Goal: Task Accomplishment & Management: Use online tool/utility

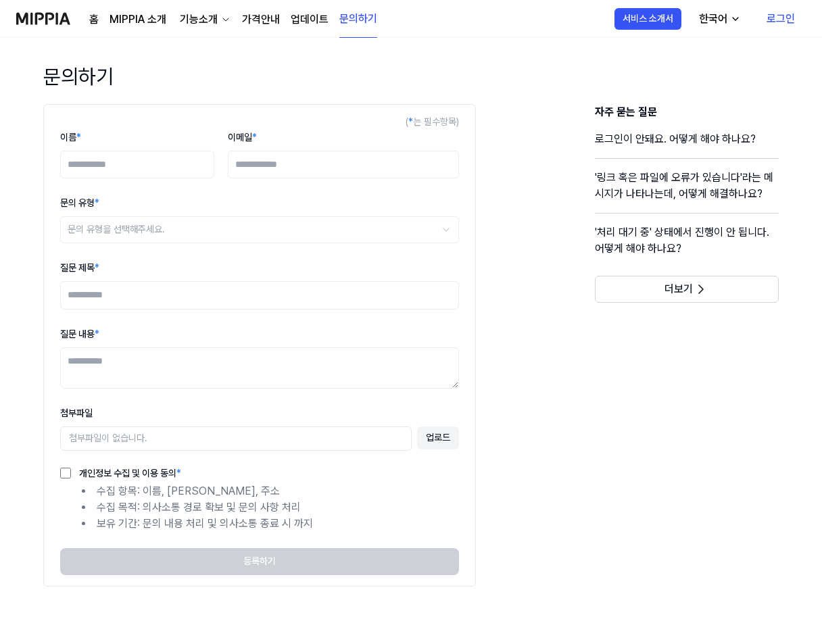
click at [49, 14] on img at bounding box center [43, 18] width 54 height 37
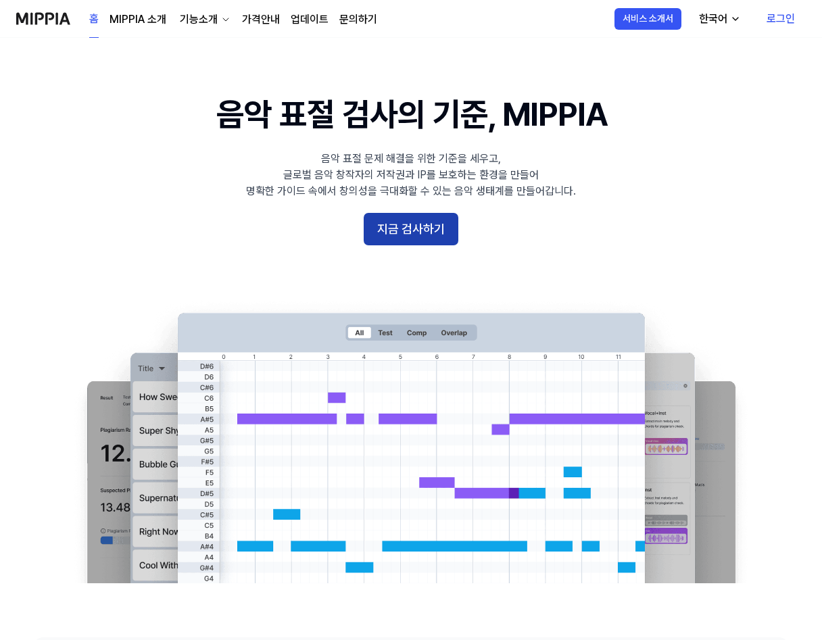
click at [422, 224] on button "지금 검사하기" at bounding box center [411, 229] width 95 height 32
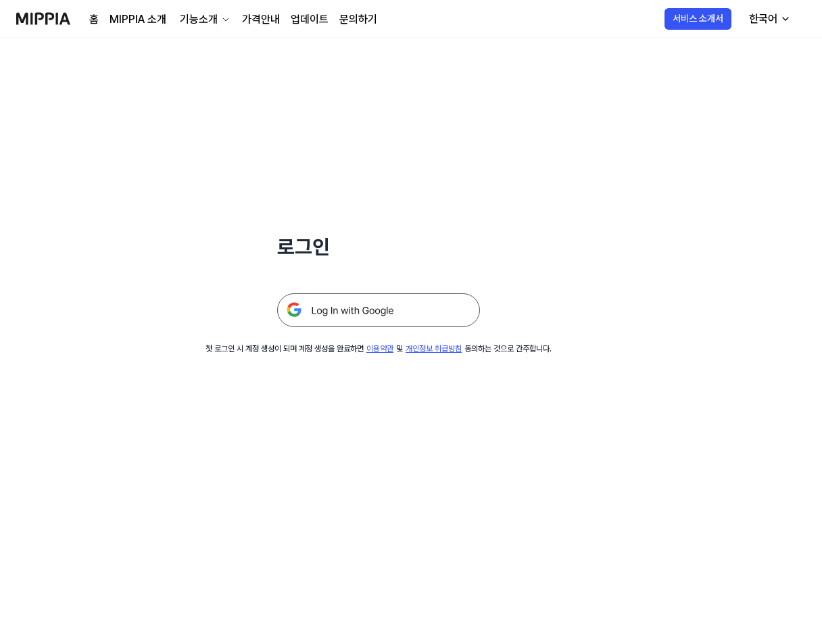
click at [371, 311] on img at bounding box center [378, 310] width 203 height 34
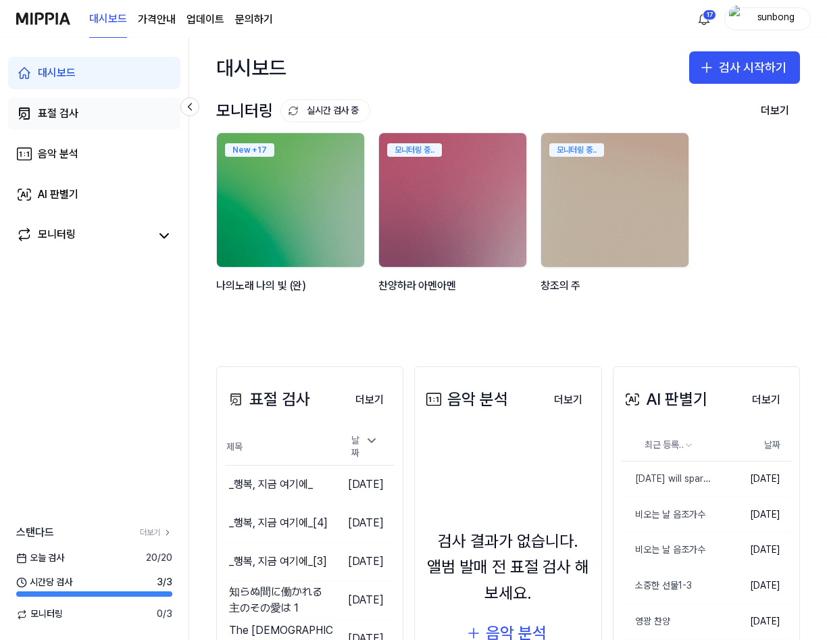
click at [53, 110] on div "표절 검사" at bounding box center [58, 113] width 41 height 16
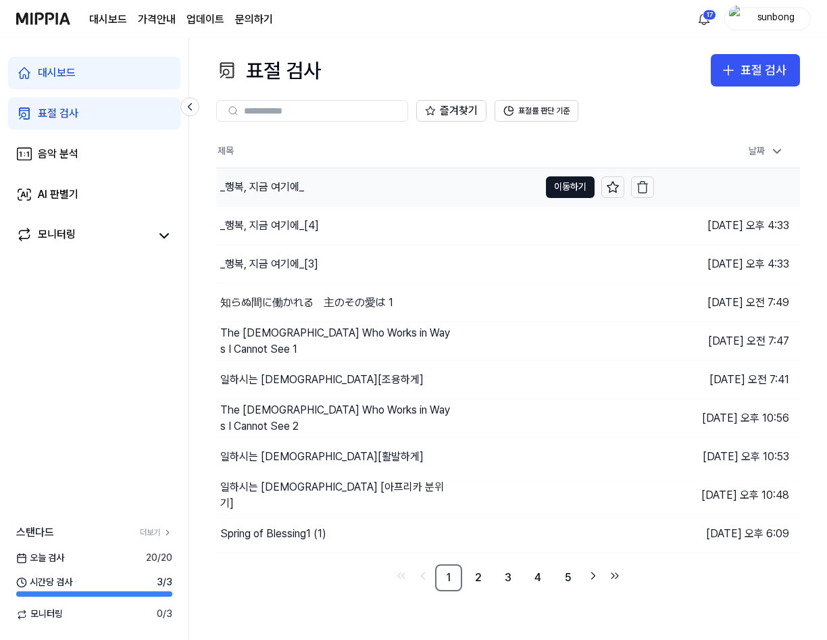
click at [274, 186] on div "_행복, 지금 여기에_" at bounding box center [262, 187] width 84 height 16
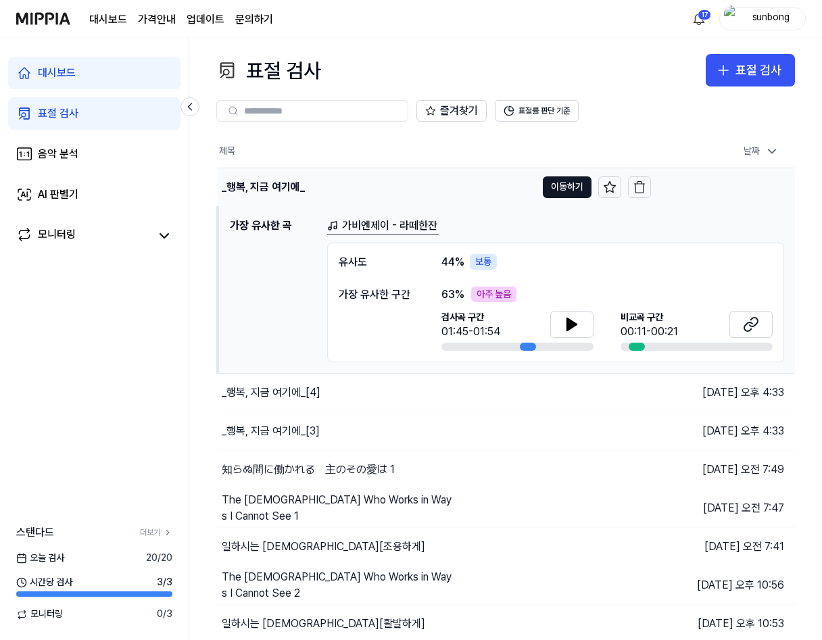
click at [274, 186] on div "_행복, 지금 여기에_" at bounding box center [263, 187] width 83 height 16
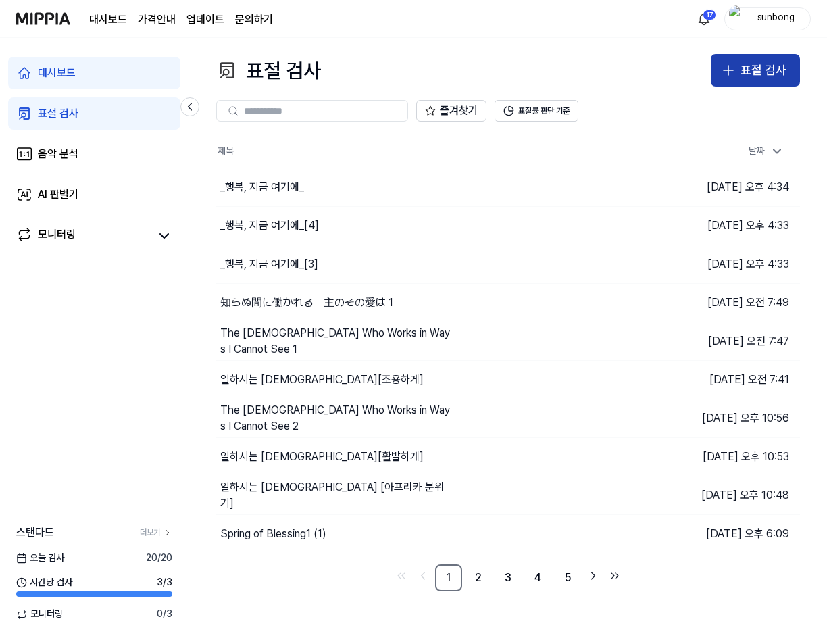
click at [759, 74] on div "표절 검사" at bounding box center [764, 71] width 46 height 20
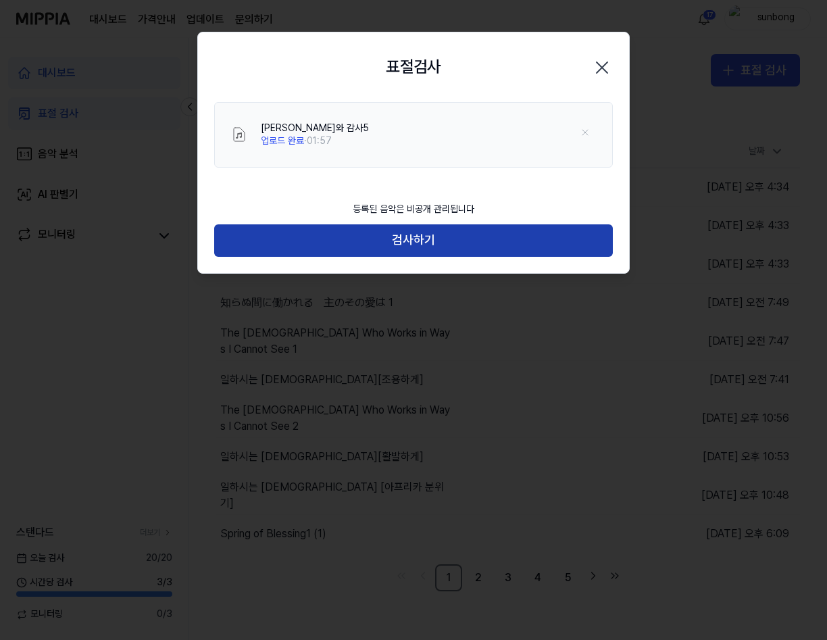
click at [422, 247] on button "검사하기" at bounding box center [413, 240] width 399 height 32
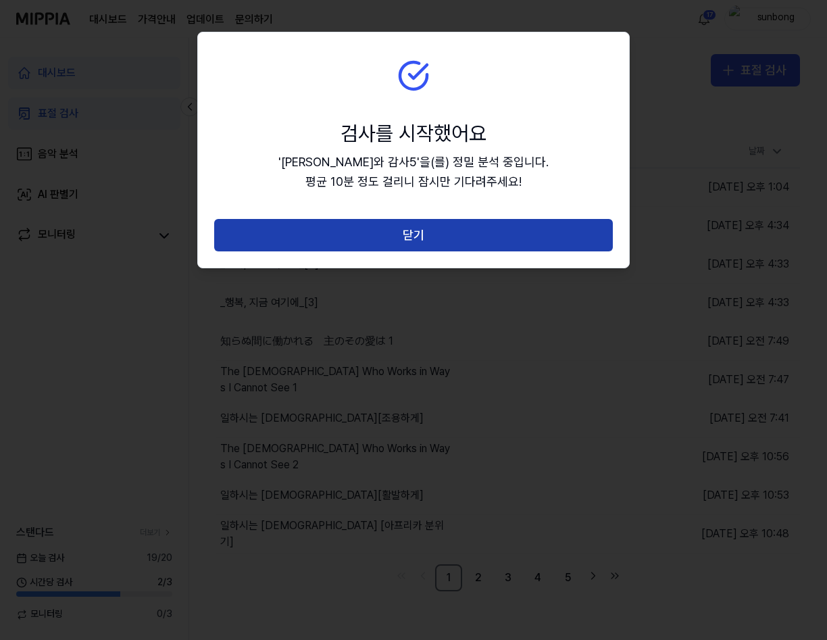
click at [432, 233] on button "닫기" at bounding box center [413, 235] width 399 height 32
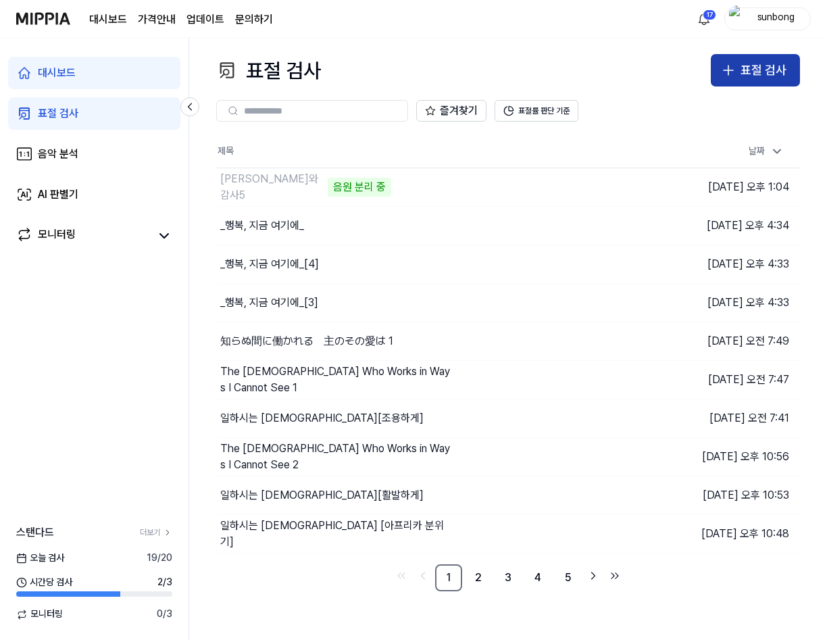
click at [744, 61] on div "표절 검사" at bounding box center [764, 71] width 46 height 20
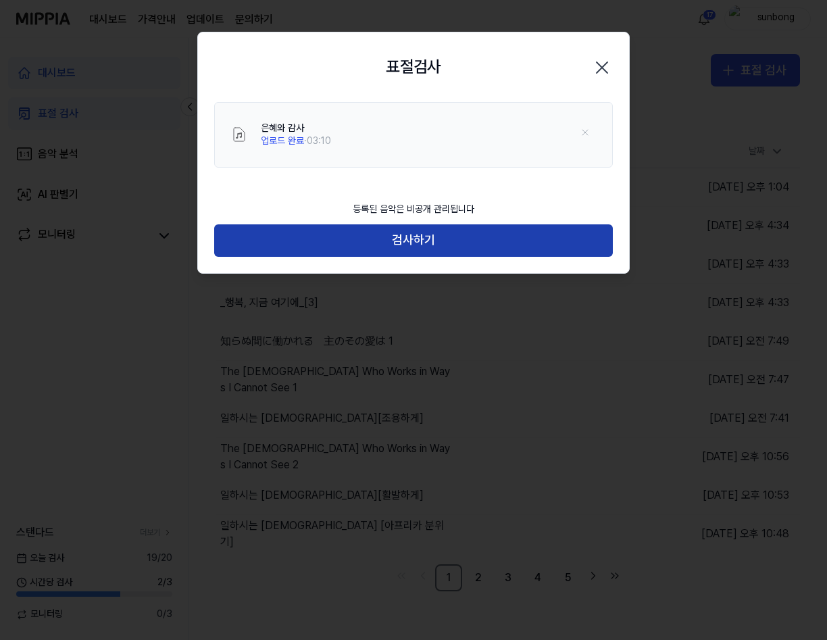
click at [420, 249] on button "검사하기" at bounding box center [413, 240] width 399 height 32
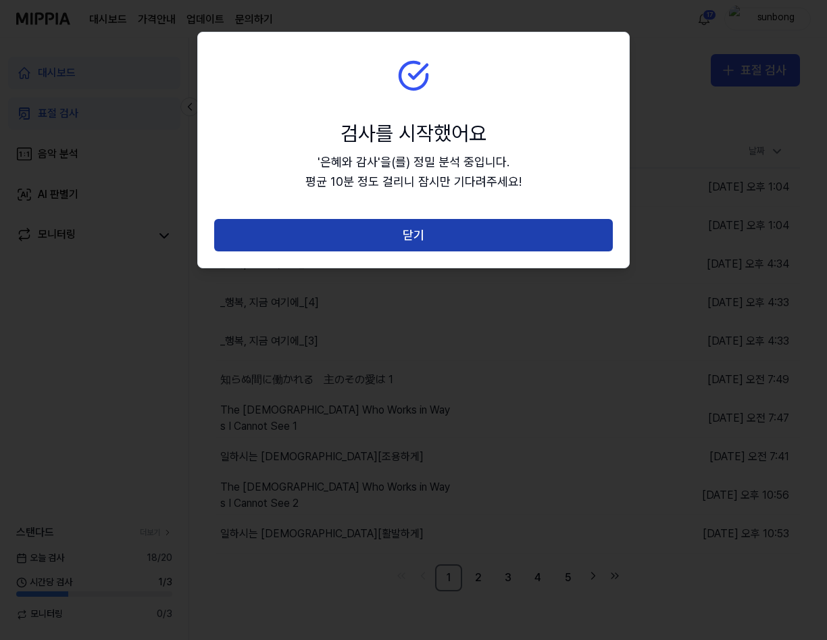
click at [416, 230] on button "닫기" at bounding box center [413, 235] width 399 height 32
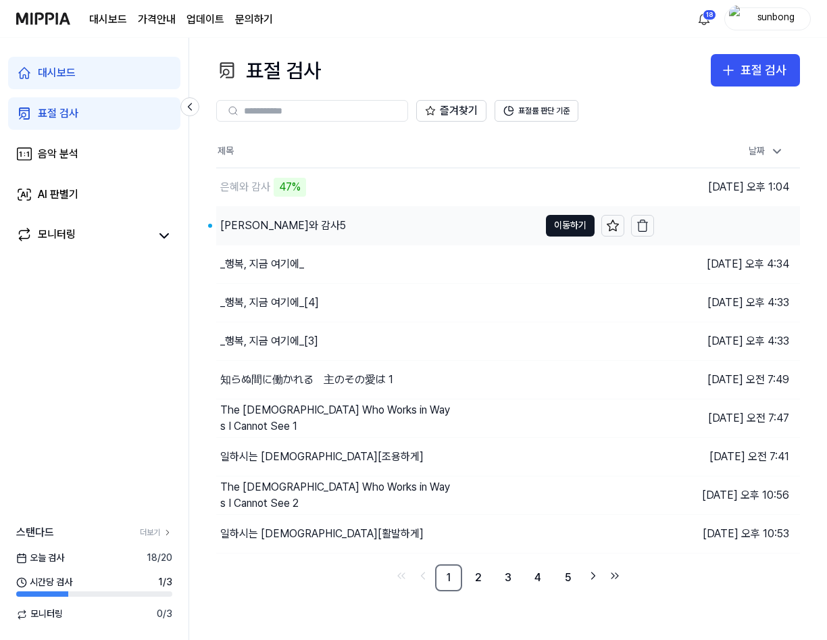
click at [245, 222] on div "[PERSON_NAME]와 감사5" at bounding box center [283, 226] width 126 height 16
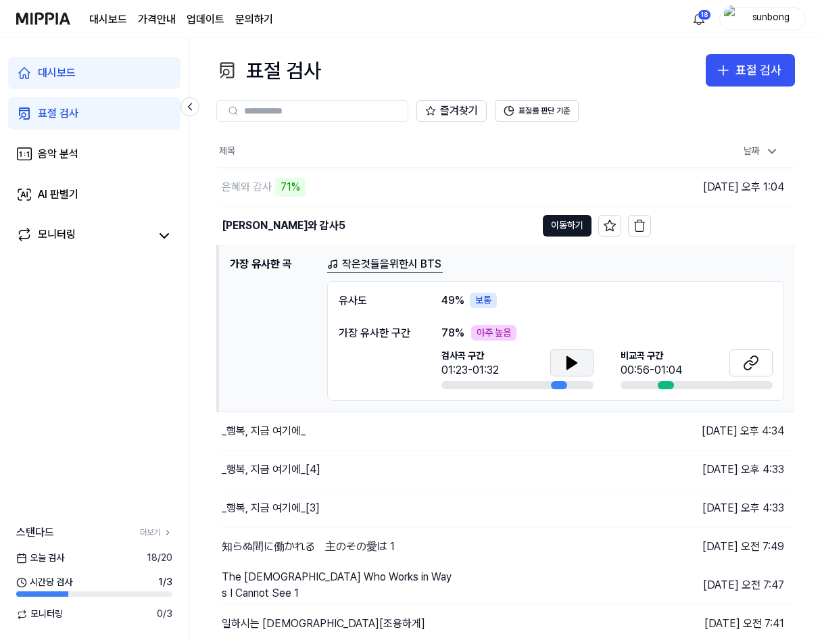
drag, startPoint x: 567, startPoint y: 364, endPoint x: 564, endPoint y: 372, distance: 9.2
click at [567, 364] on icon at bounding box center [571, 363] width 9 height 12
click at [565, 362] on icon at bounding box center [572, 363] width 16 height 16
click at [747, 361] on icon at bounding box center [748, 364] width 8 height 9
click at [573, 363] on icon at bounding box center [571, 363] width 9 height 12
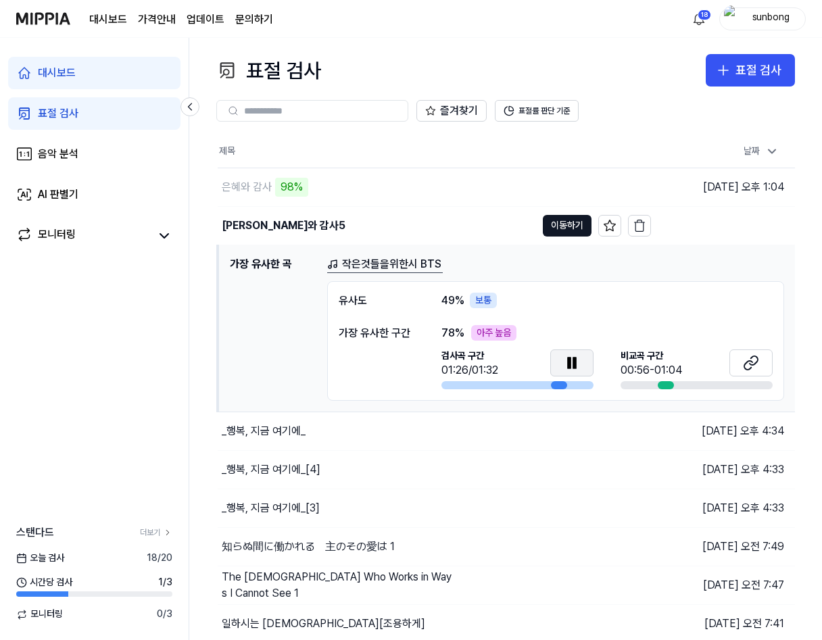
click at [573, 363] on icon at bounding box center [574, 362] width 3 height 11
click at [575, 360] on icon at bounding box center [572, 363] width 16 height 16
click at [578, 357] on icon at bounding box center [572, 363] width 16 height 16
click at [567, 363] on icon at bounding box center [572, 363] width 16 height 16
click at [751, 360] on icon at bounding box center [751, 363] width 16 height 16
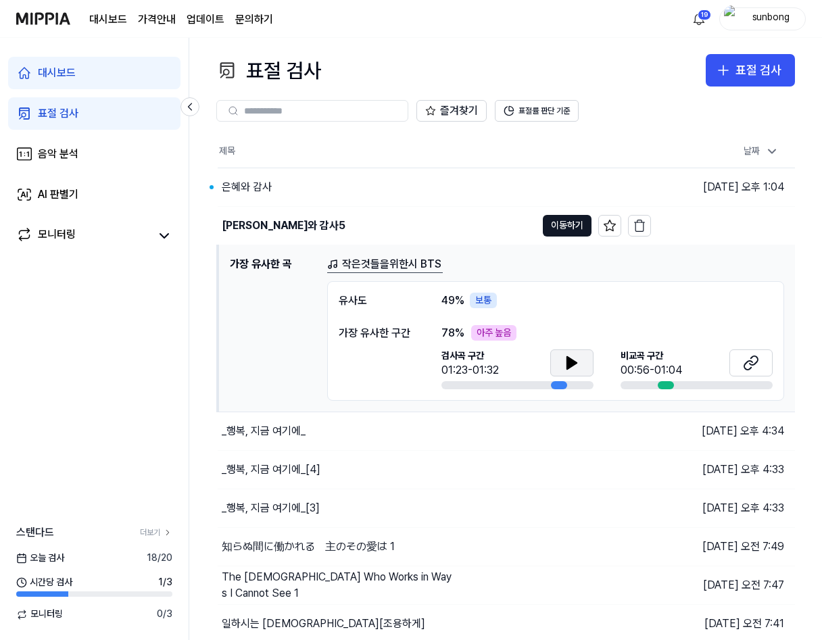
click at [574, 361] on icon at bounding box center [571, 363] width 9 height 12
click at [250, 185] on div "은혜와 감사" at bounding box center [247, 187] width 50 height 16
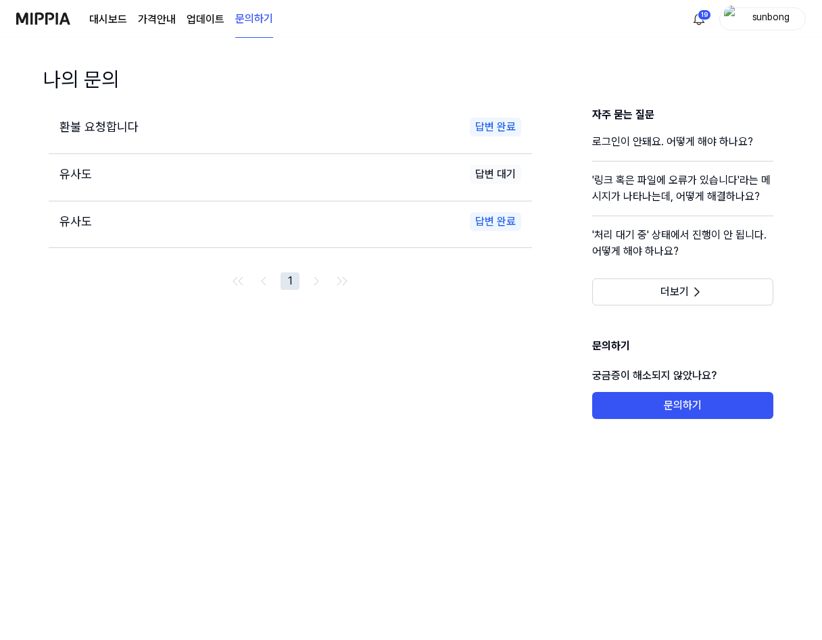
drag, startPoint x: 107, startPoint y: 17, endPoint x: 119, endPoint y: 39, distance: 25.1
click at [107, 17] on link "대시보드" at bounding box center [108, 19] width 38 height 16
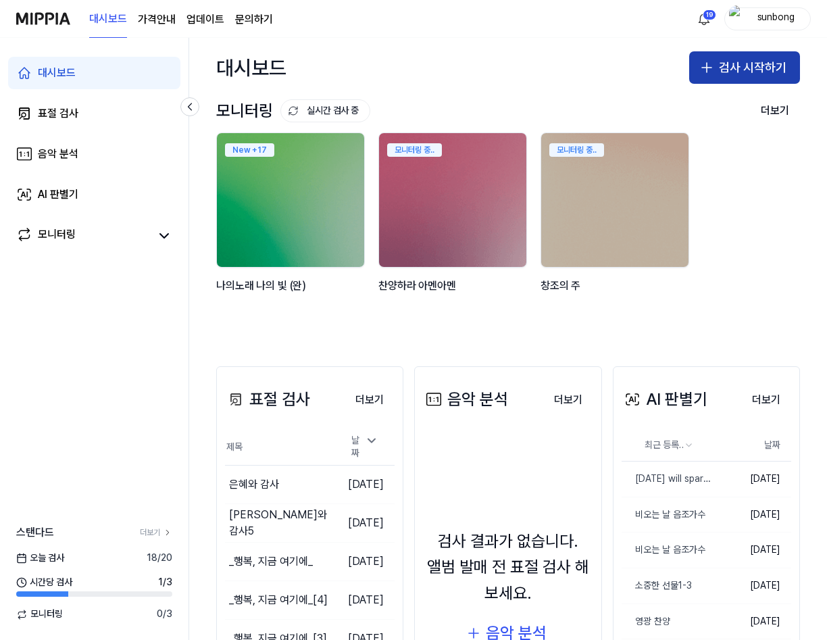
click at [726, 66] on button "검사 시작하기" at bounding box center [744, 67] width 111 height 32
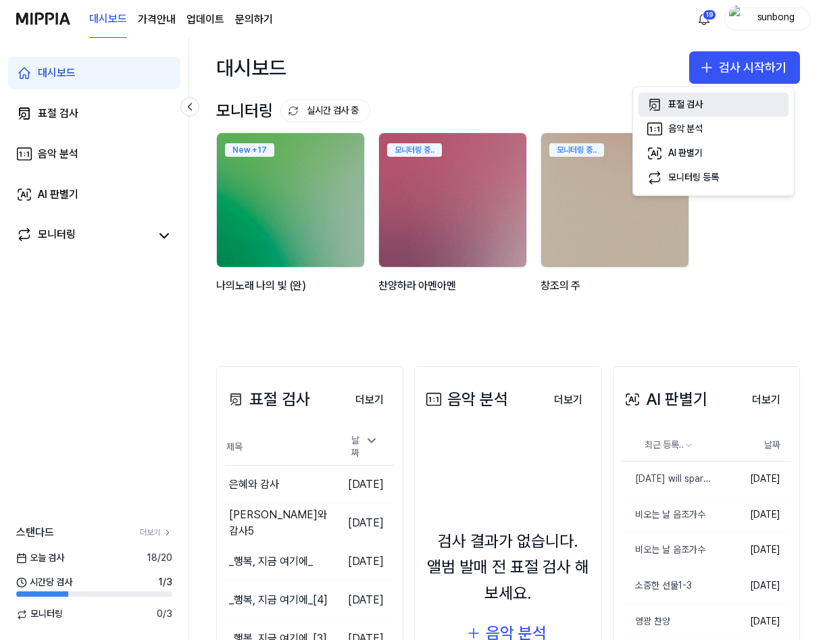
click at [686, 103] on div "표절 검사" at bounding box center [685, 105] width 34 height 14
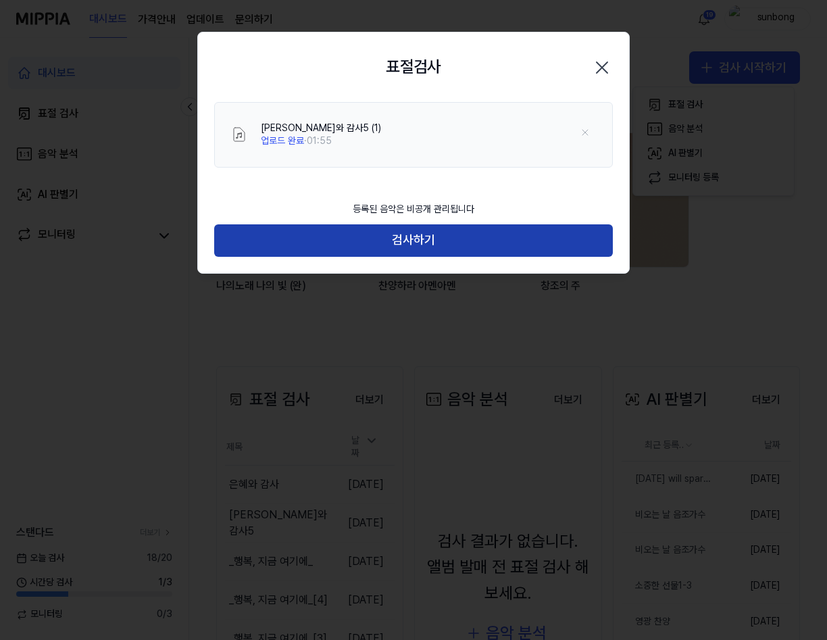
click at [422, 245] on button "검사하기" at bounding box center [413, 240] width 399 height 32
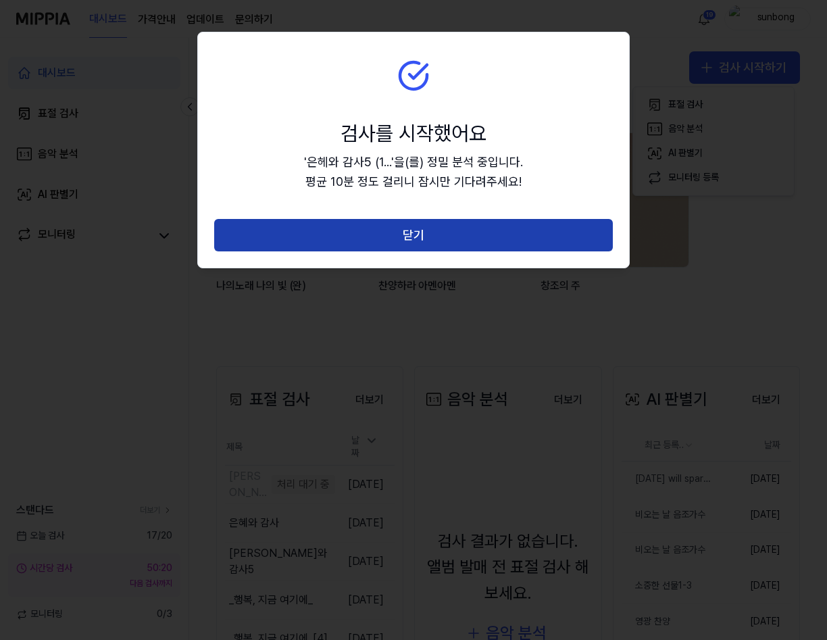
click at [437, 232] on button "닫기" at bounding box center [413, 235] width 399 height 32
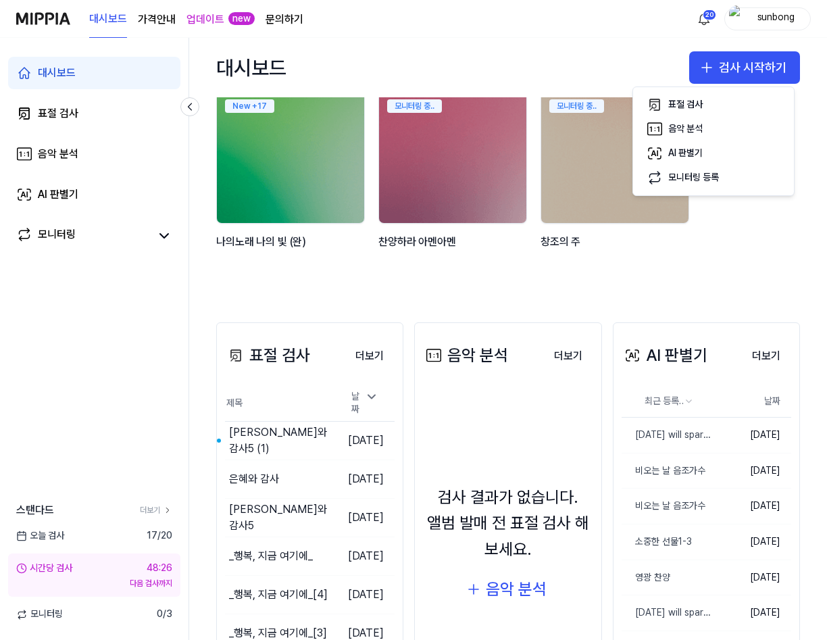
scroll to position [68, 0]
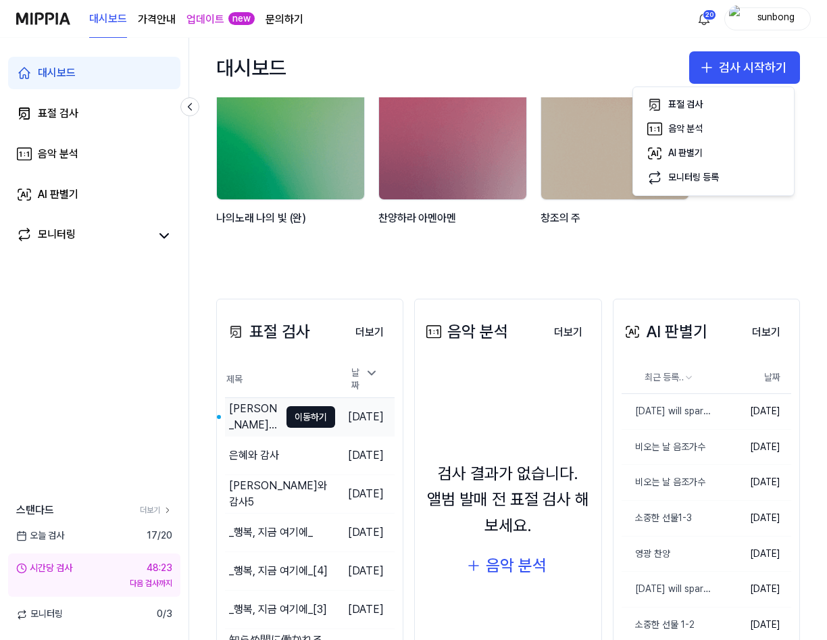
click at [245, 408] on div "은헤와 감사5 (1)" at bounding box center [254, 417] width 51 height 32
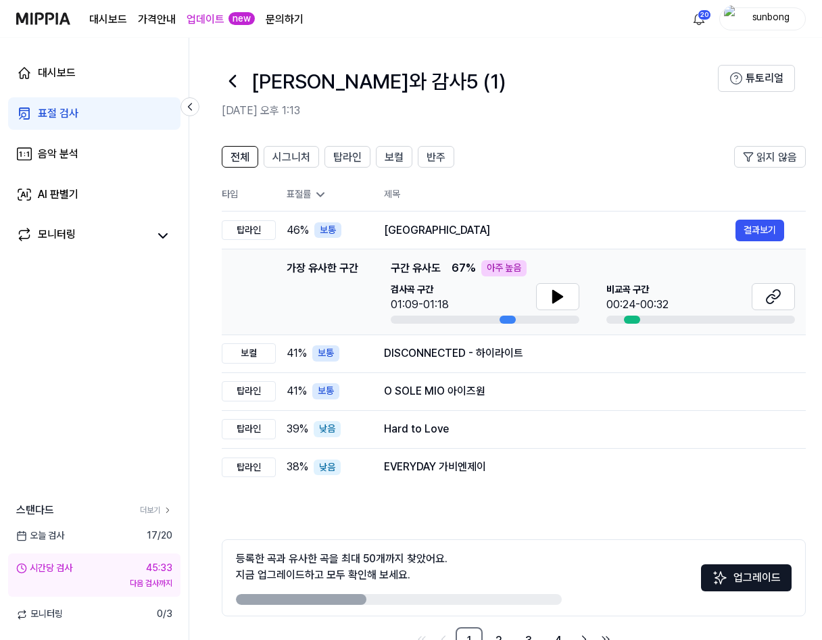
click at [541, 141] on div "전체 시그니처 탑라인 보컬 반주 읽지 않음 전체 시그니처 탑라인 보컬 반주 타입 표절률 제목 표절률 읽지 않음 탑라인 46 % 보통 Brazi…" at bounding box center [733, 406] width 1089 height 549
click at [63, 115] on div "표절 검사" at bounding box center [58, 113] width 41 height 16
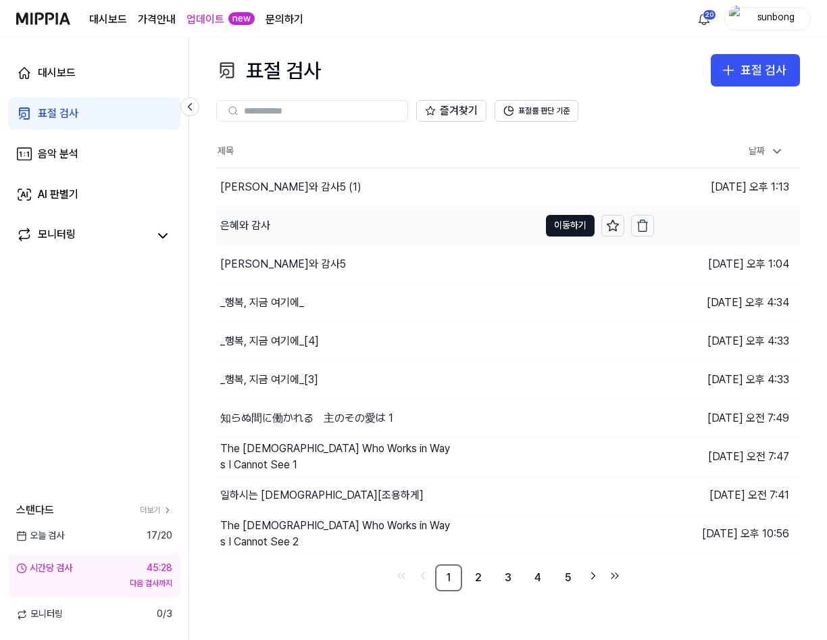
click at [254, 222] on div "은혜와 감사" at bounding box center [245, 226] width 50 height 16
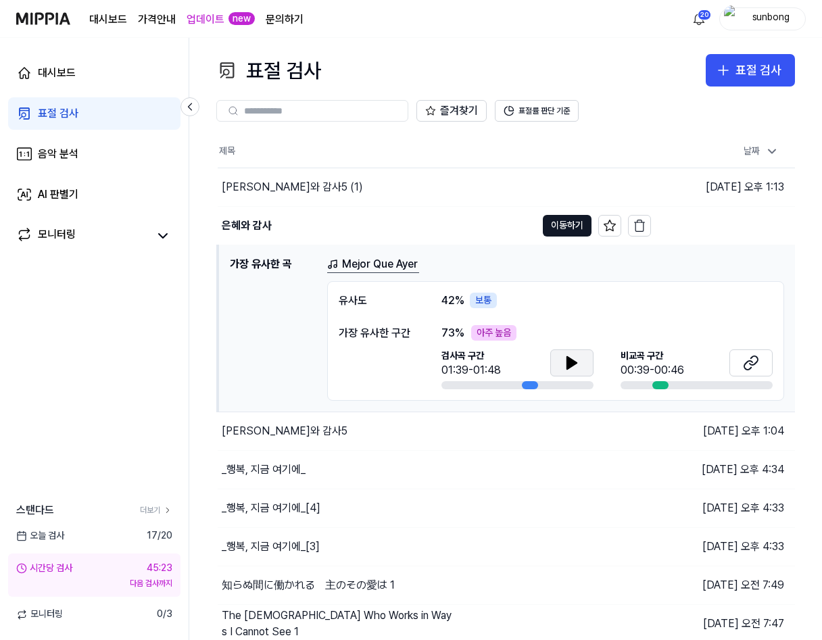
click at [570, 364] on icon at bounding box center [571, 363] width 9 height 12
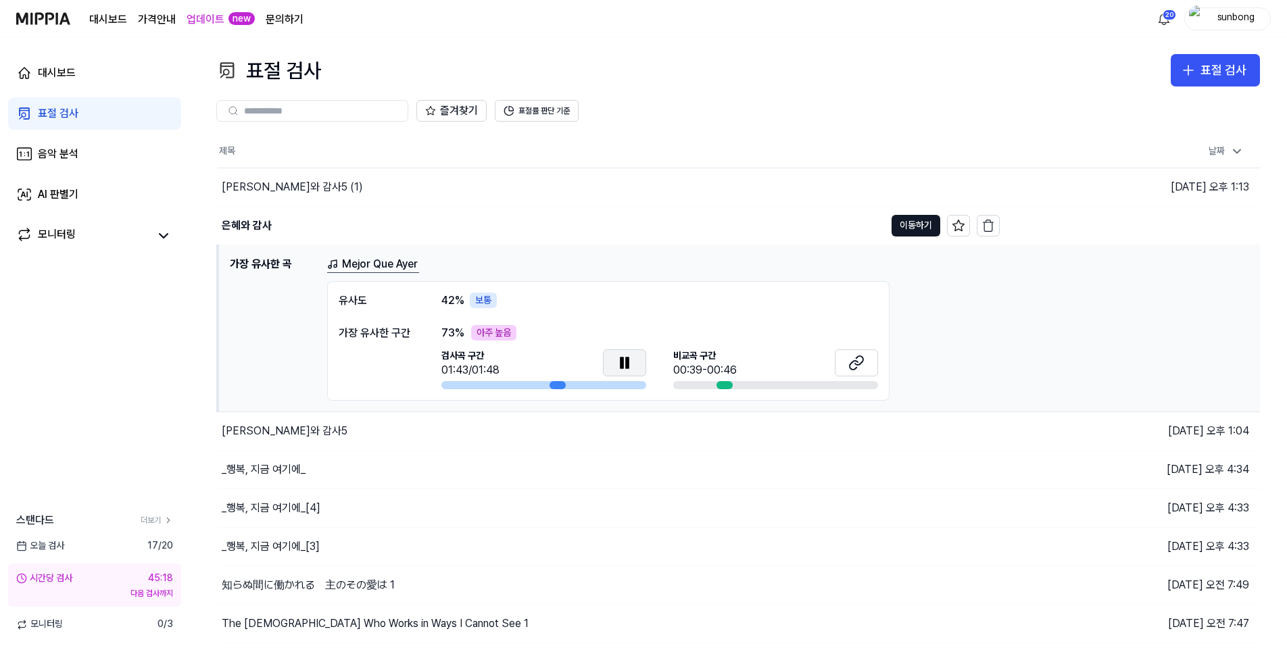
click at [618, 357] on icon at bounding box center [624, 363] width 16 height 16
click at [57, 105] on div "표절 검사" at bounding box center [58, 113] width 41 height 16
click at [261, 182] on div "은헤와 감사5 (1)" at bounding box center [292, 187] width 141 height 16
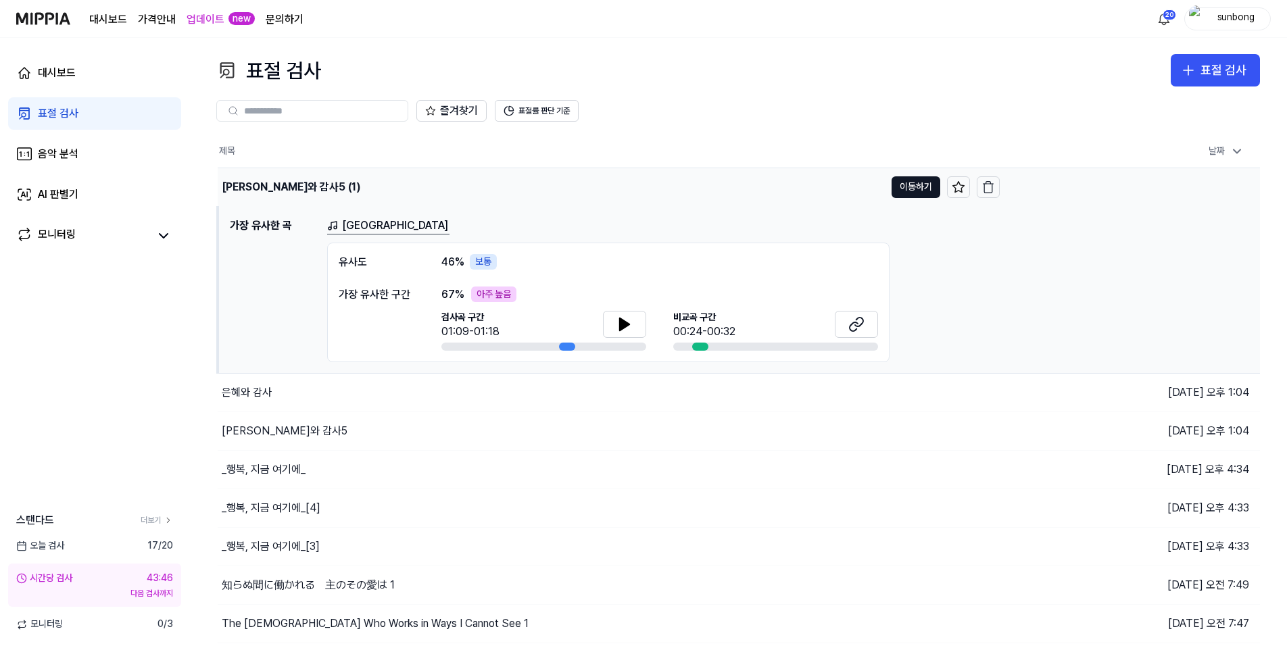
click at [272, 182] on div "은헤와 감사5 (1)" at bounding box center [291, 187] width 139 height 16
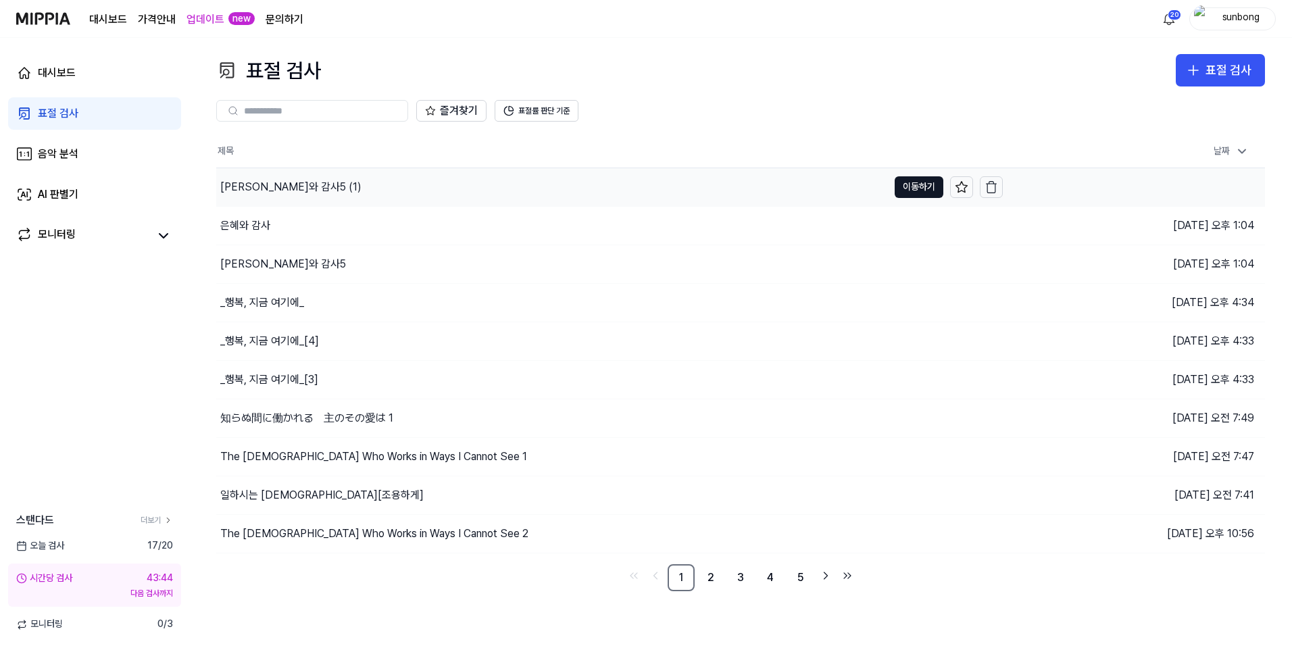
click at [272, 185] on div "은헤와 감사5 (1)" at bounding box center [290, 187] width 141 height 16
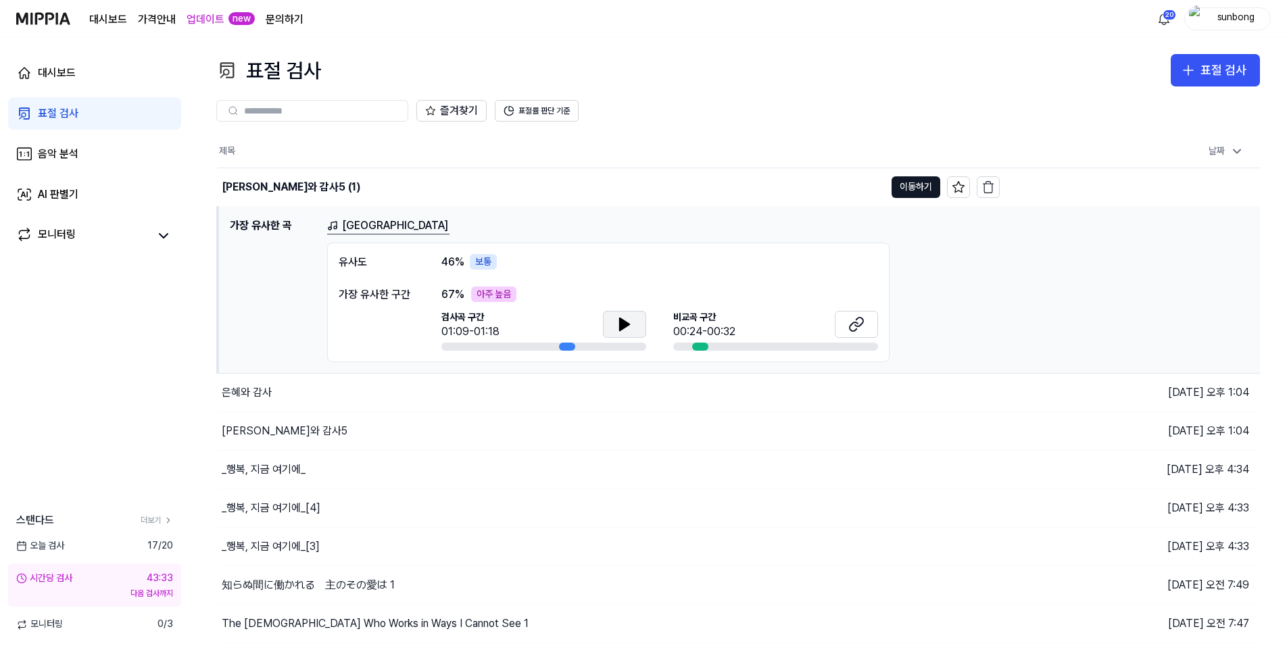
click at [627, 326] on icon at bounding box center [624, 324] width 9 height 12
click at [620, 322] on icon at bounding box center [621, 323] width 3 height 11
click at [821, 322] on icon at bounding box center [853, 326] width 8 height 9
click at [620, 325] on icon at bounding box center [624, 324] width 9 height 12
click at [821, 321] on icon at bounding box center [856, 324] width 16 height 16
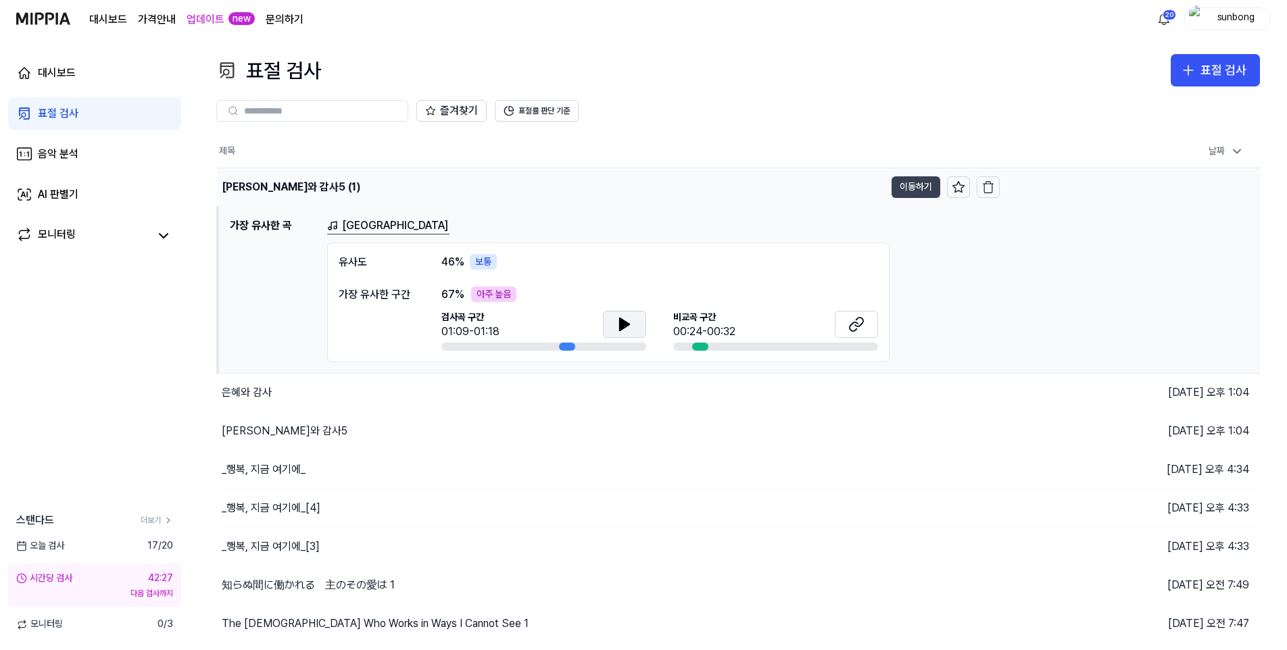
click at [821, 189] on button "이동하기" at bounding box center [915, 187] width 49 height 22
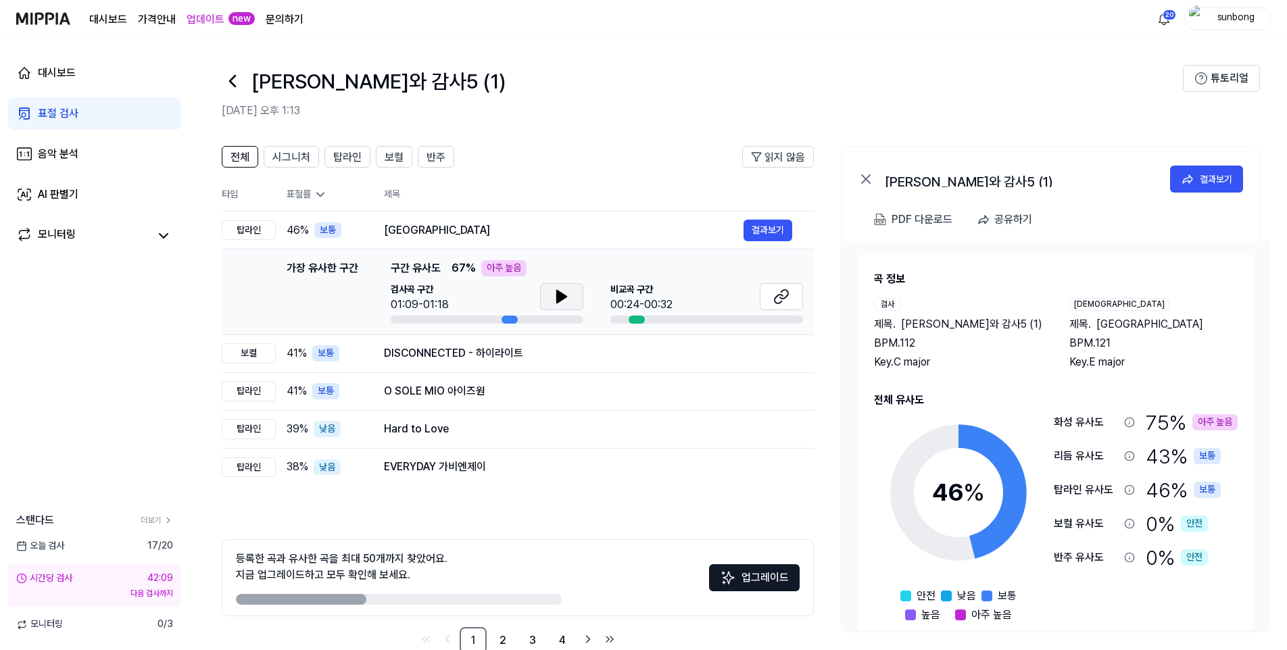
click at [554, 295] on icon at bounding box center [561, 297] width 16 height 16
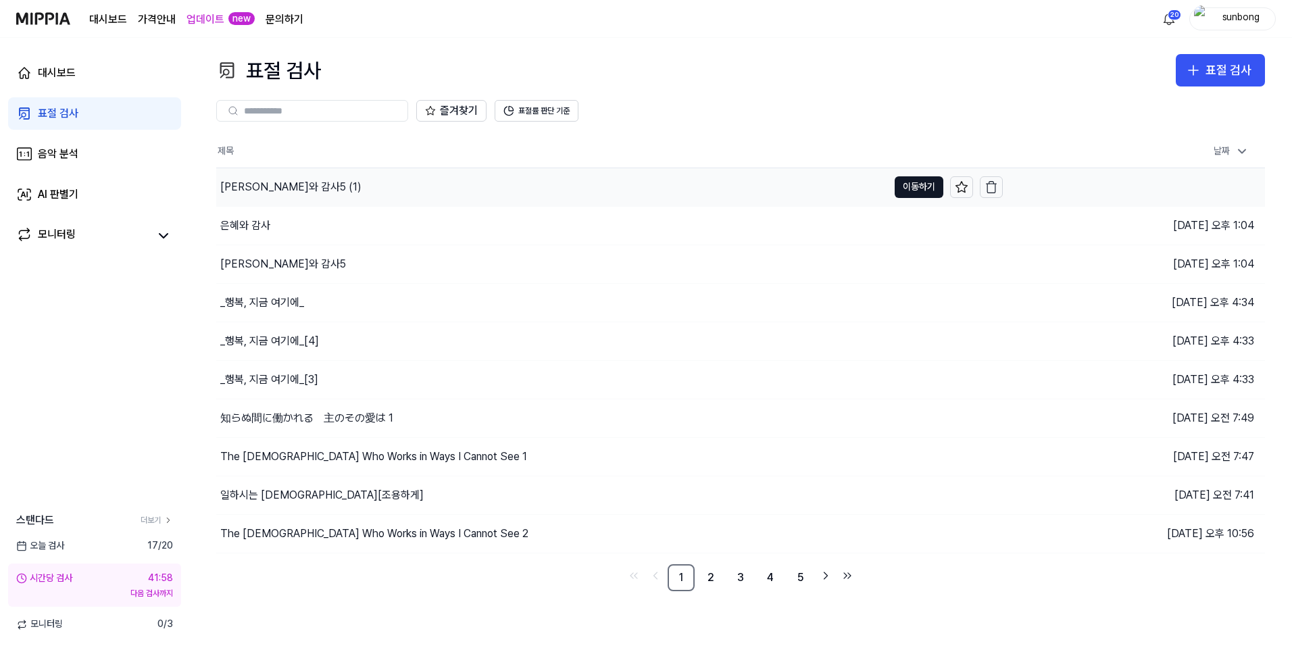
click at [270, 185] on div "은헤와 감사5 (1)" at bounding box center [290, 187] width 141 height 16
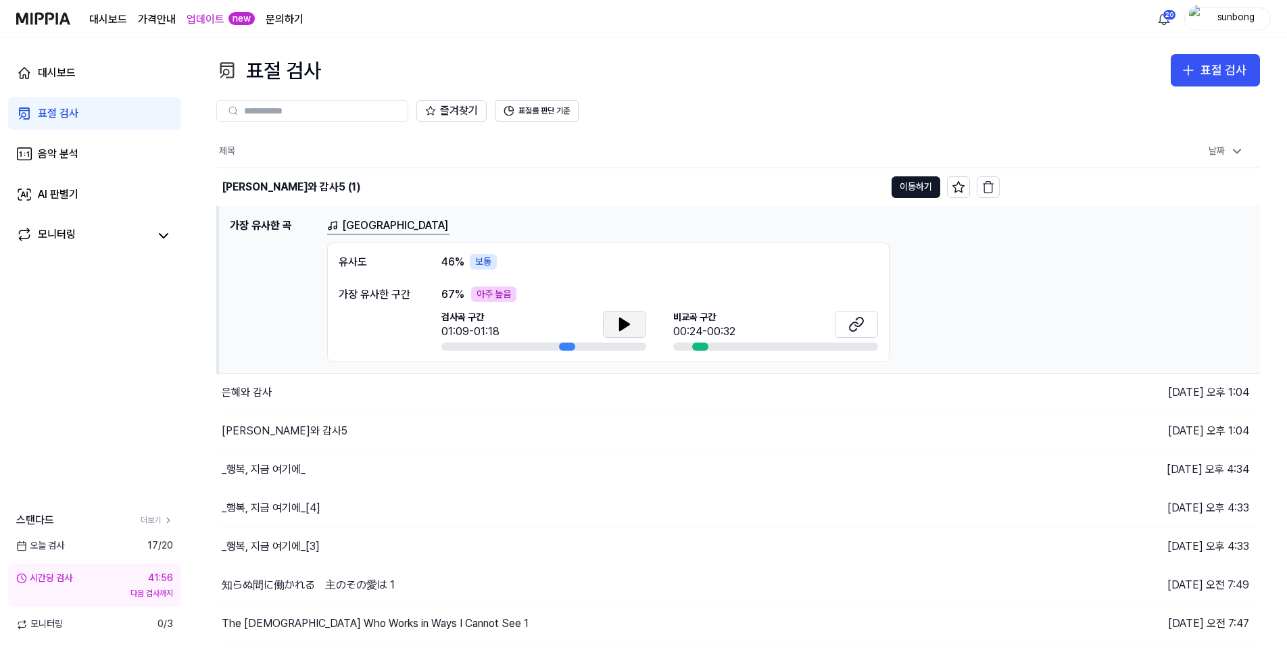
click at [621, 320] on icon at bounding box center [624, 324] width 9 height 12
click at [256, 389] on div "은혜와 감사" at bounding box center [247, 392] width 50 height 16
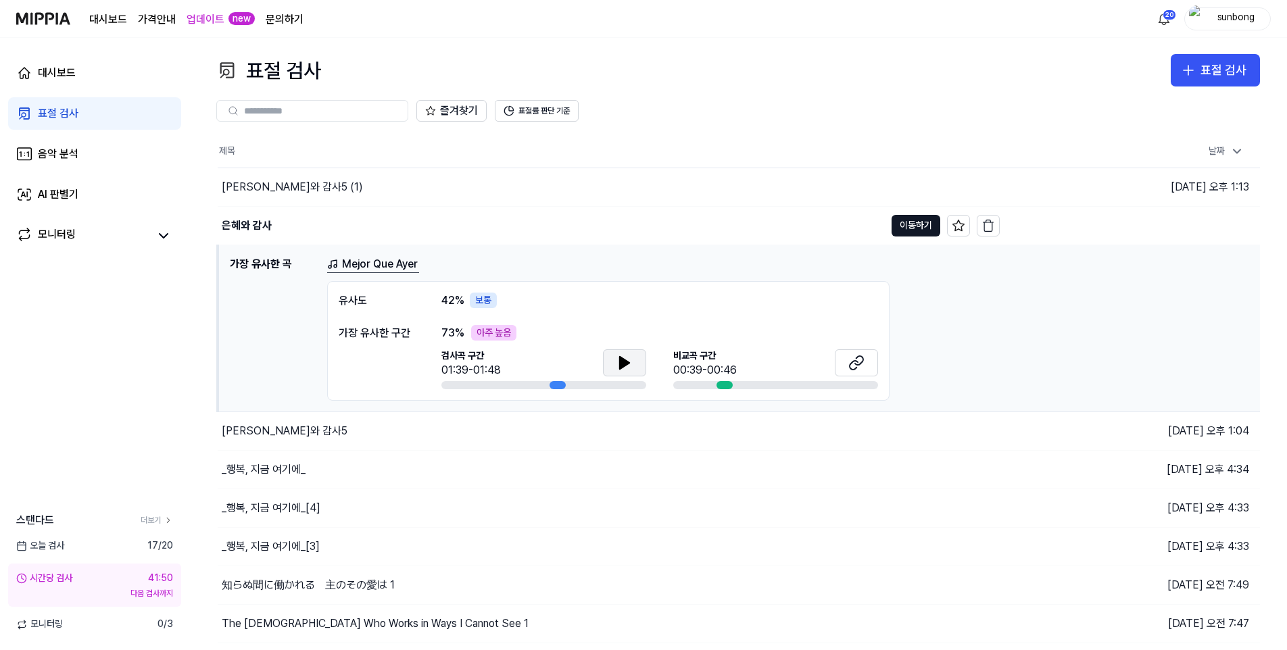
click at [623, 367] on icon at bounding box center [624, 363] width 9 height 12
click at [257, 432] on div "[PERSON_NAME]와 감사5" at bounding box center [285, 431] width 126 height 16
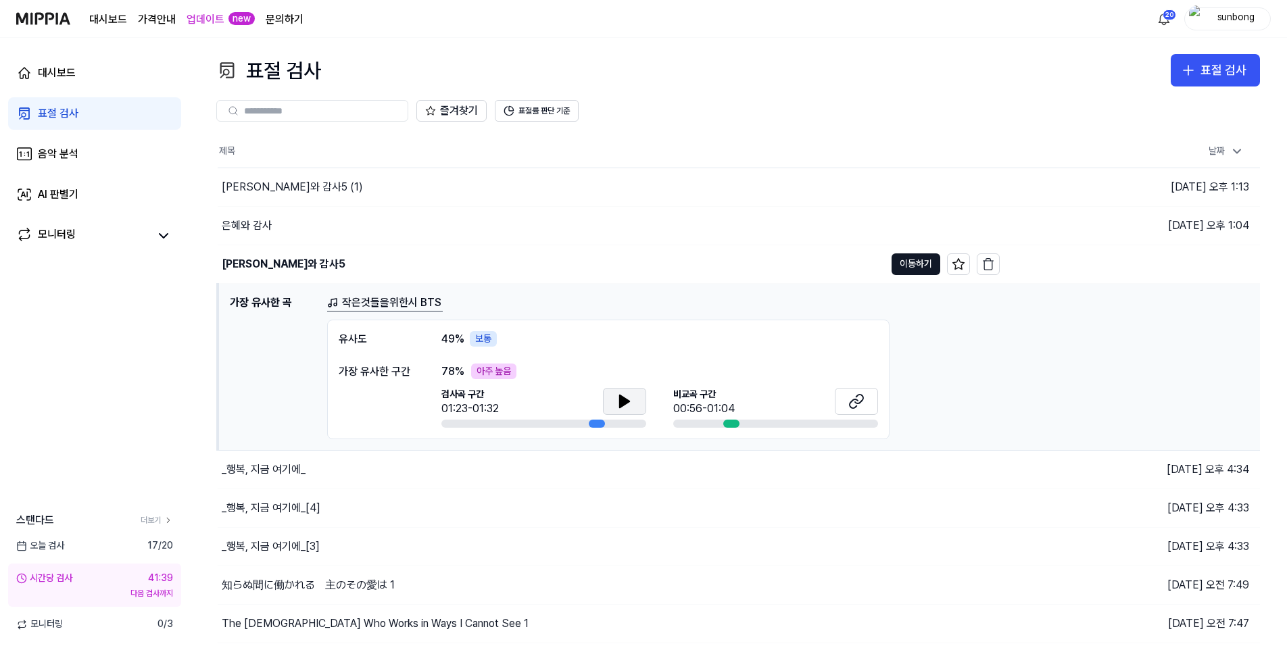
click at [628, 395] on icon at bounding box center [624, 401] width 16 height 16
click at [616, 399] on icon at bounding box center [624, 401] width 16 height 16
click at [267, 185] on div "은헤와 감사5 (1)" at bounding box center [292, 187] width 141 height 16
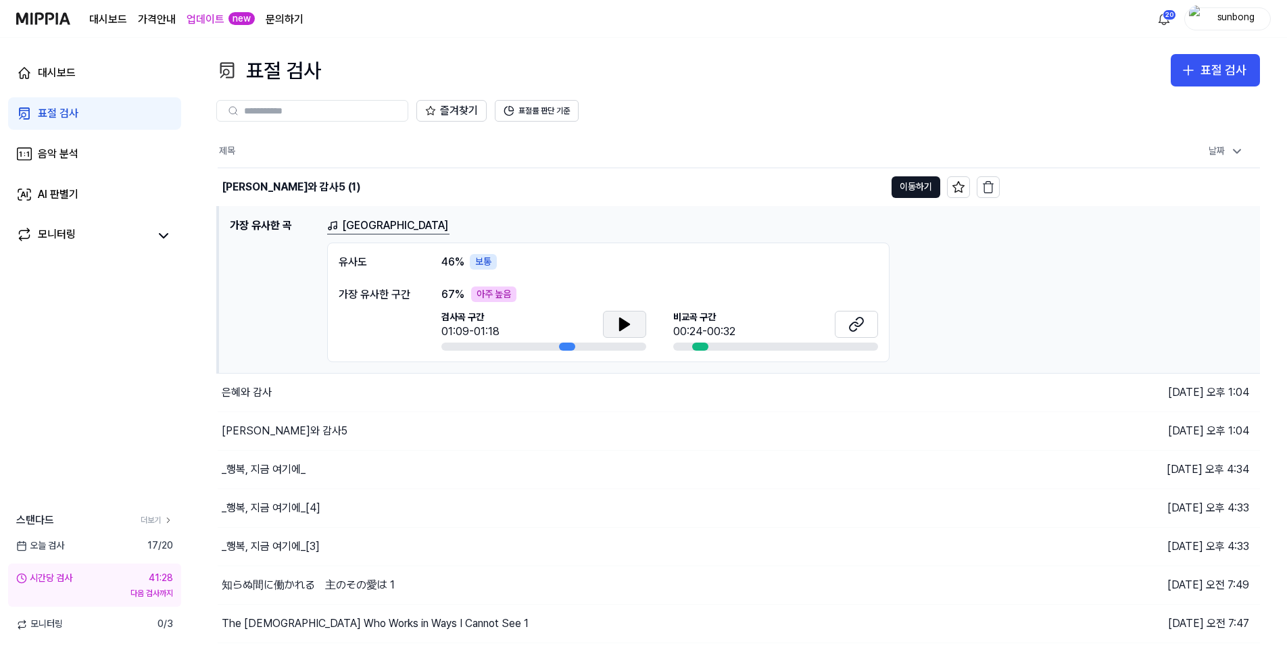
click at [620, 325] on icon at bounding box center [624, 324] width 9 height 12
click at [620, 326] on icon at bounding box center [621, 323] width 3 height 11
click at [259, 426] on div "[PERSON_NAME]와 감사5" at bounding box center [285, 431] width 126 height 16
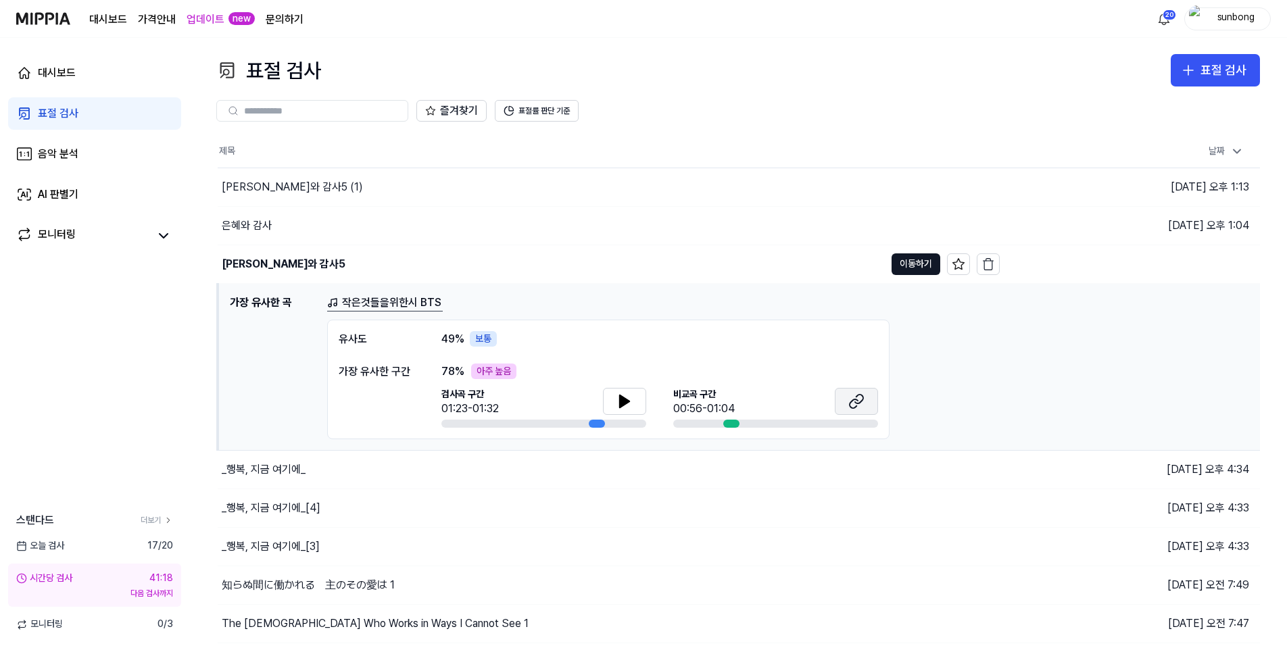
click at [821, 396] on icon at bounding box center [856, 401] width 16 height 16
click at [277, 185] on div "은헤와 감사5 (1)" at bounding box center [292, 187] width 141 height 16
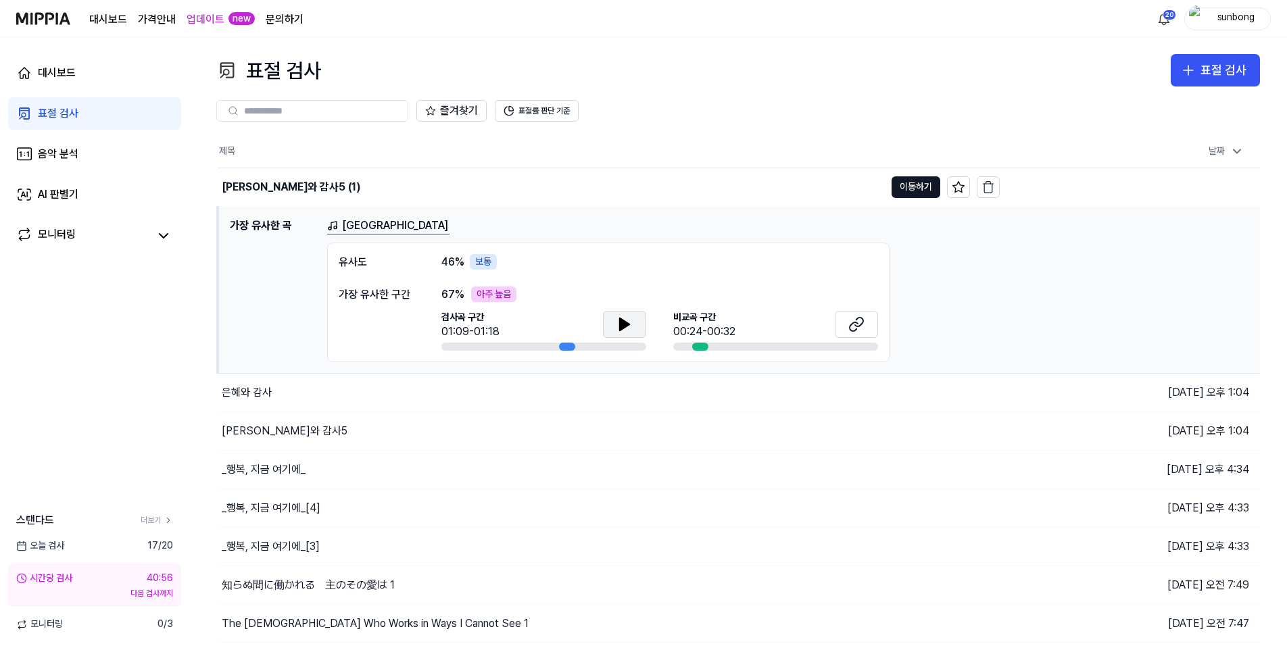
click at [626, 327] on icon at bounding box center [624, 324] width 16 height 16
click at [626, 324] on icon at bounding box center [627, 323] width 3 height 11
click at [821, 324] on icon at bounding box center [859, 322] width 8 height 9
click at [624, 321] on icon at bounding box center [624, 324] width 9 height 12
click at [622, 320] on icon at bounding box center [621, 323] width 3 height 11
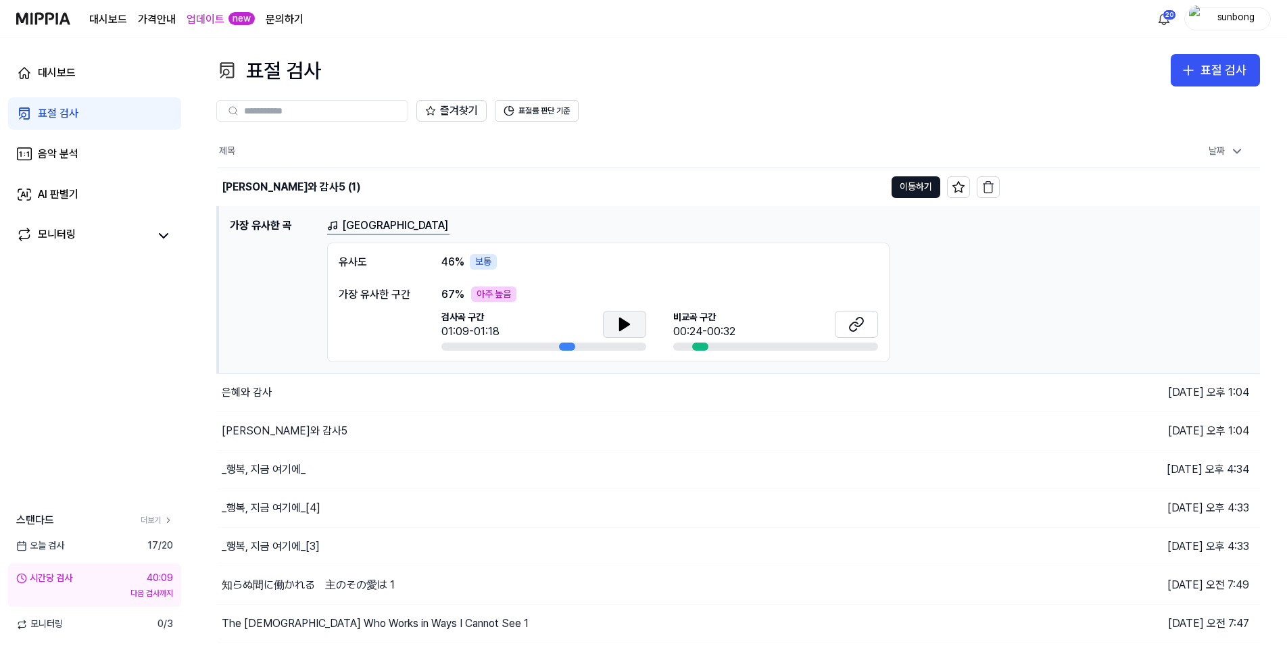
click at [624, 318] on icon at bounding box center [624, 324] width 16 height 16
click at [628, 322] on icon at bounding box center [627, 323] width 3 height 11
click at [625, 325] on icon at bounding box center [624, 324] width 9 height 12
click at [286, 464] on div "_행복, 지금 여기에_" at bounding box center [264, 469] width 84 height 16
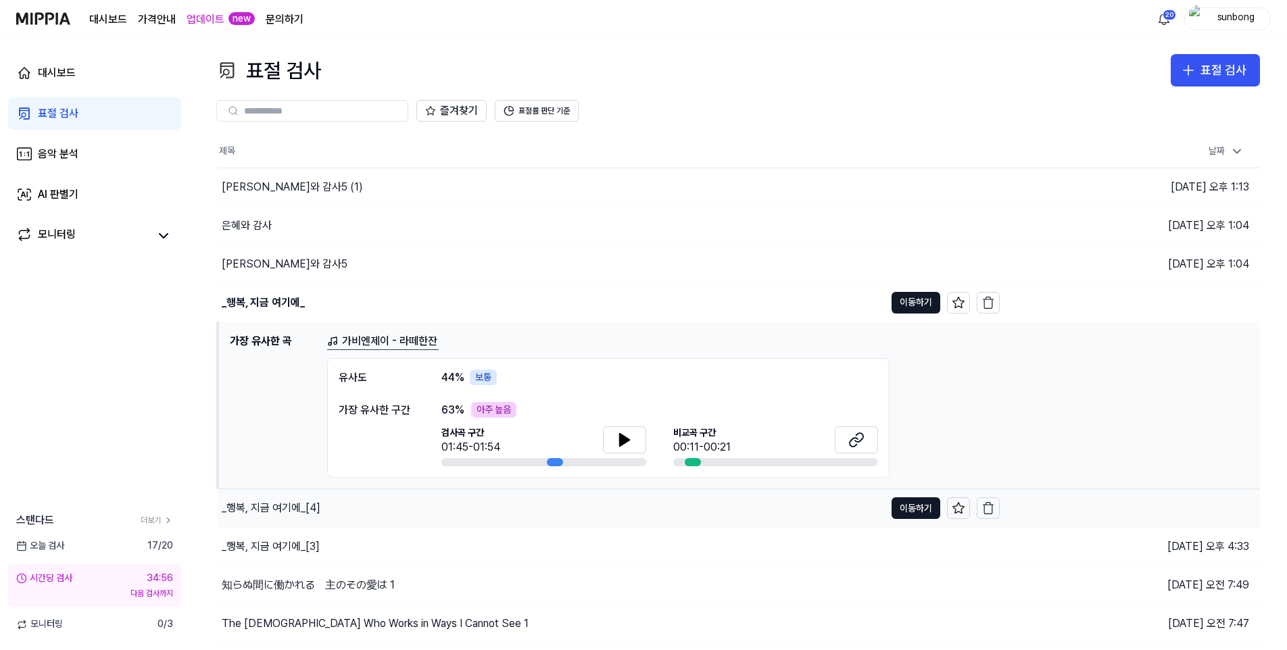
click at [290, 507] on div "_행복, 지금 여기에_[4]" at bounding box center [271, 508] width 99 height 16
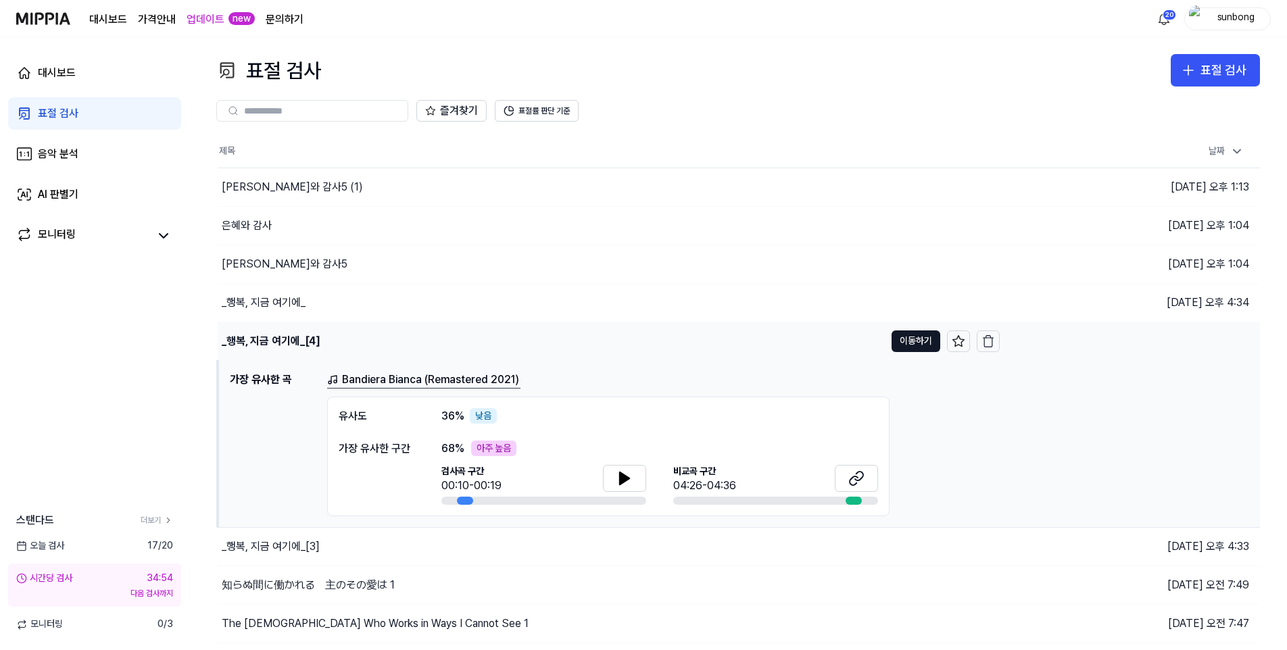
click at [282, 341] on div "_행복, 지금 여기에_[4]" at bounding box center [271, 341] width 98 height 16
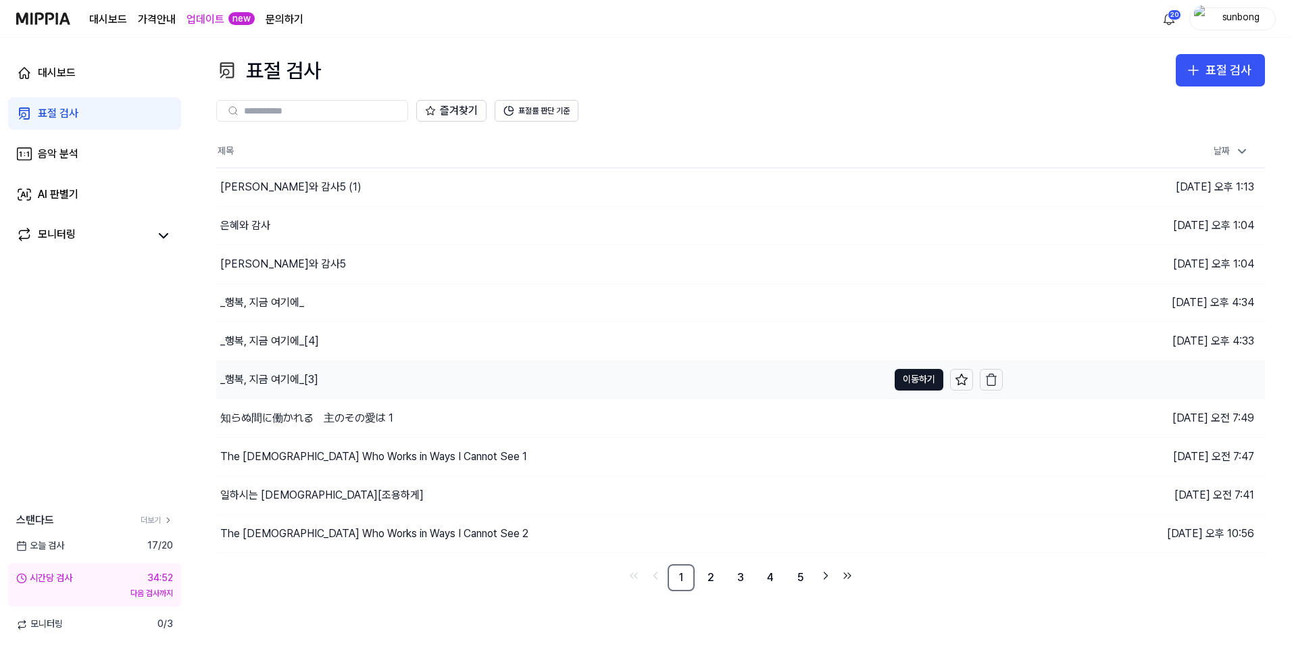
click at [289, 379] on div "_행복, 지금 여기에_[3]" at bounding box center [269, 380] width 98 height 16
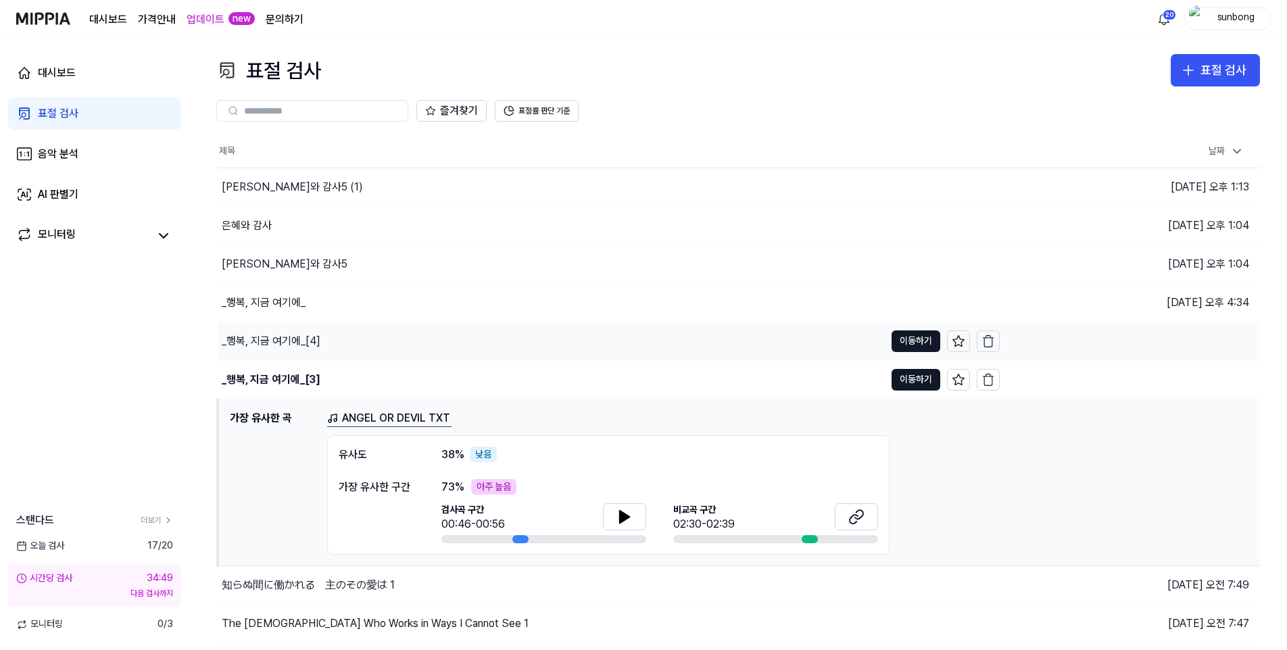
click at [281, 336] on div "_행복, 지금 여기에_[4]" at bounding box center [271, 341] width 99 height 16
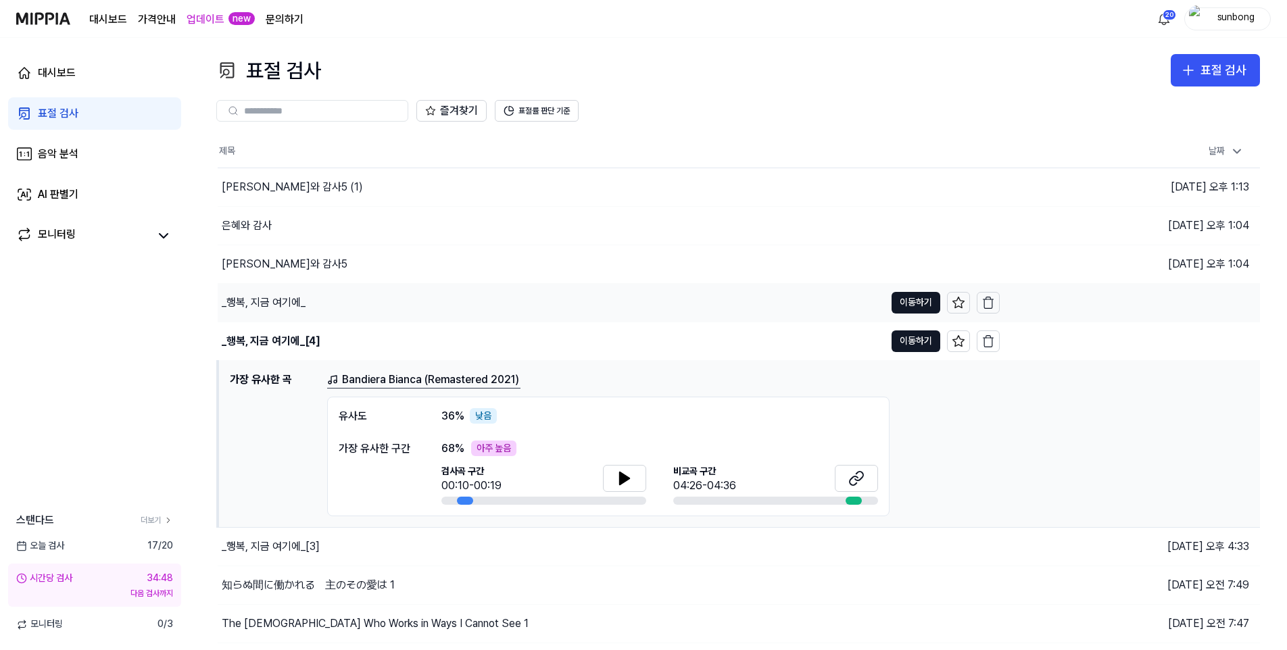
click at [295, 298] on div "_행복, 지금 여기에_" at bounding box center [264, 303] width 84 height 16
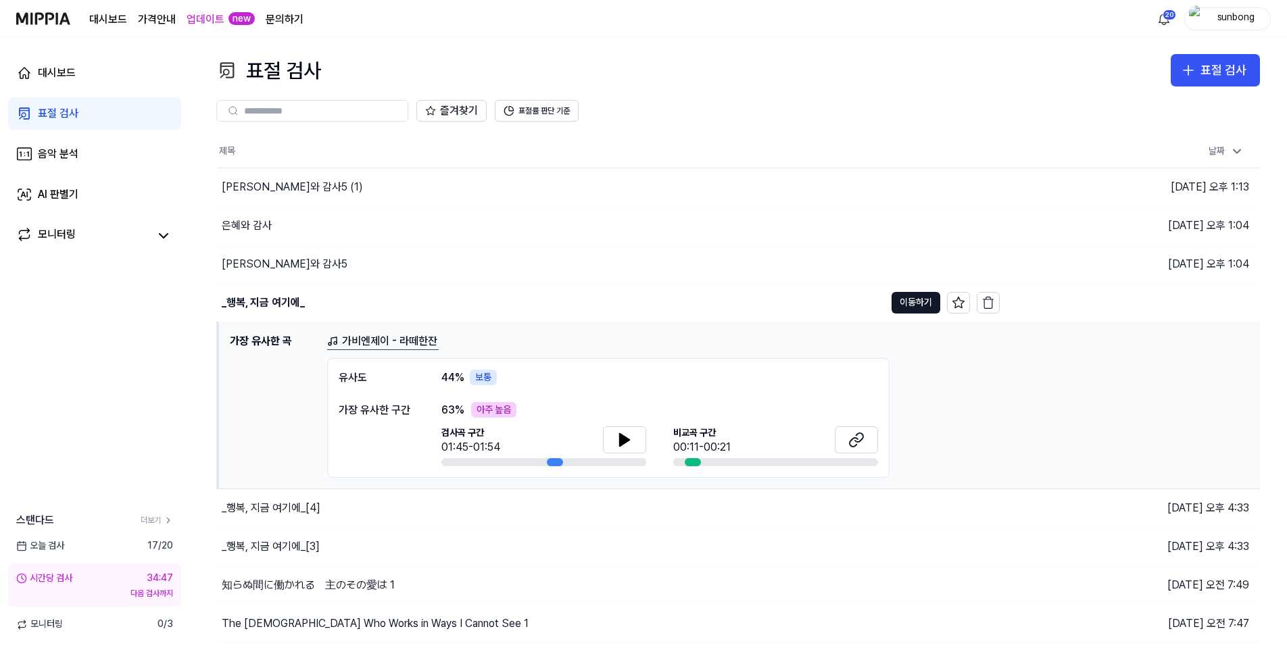
click at [272, 343] on h1 "가장 유사한 곡" at bounding box center [273, 405] width 86 height 145
click at [286, 508] on div "_행복, 지금 여기에_[4]" at bounding box center [271, 508] width 99 height 16
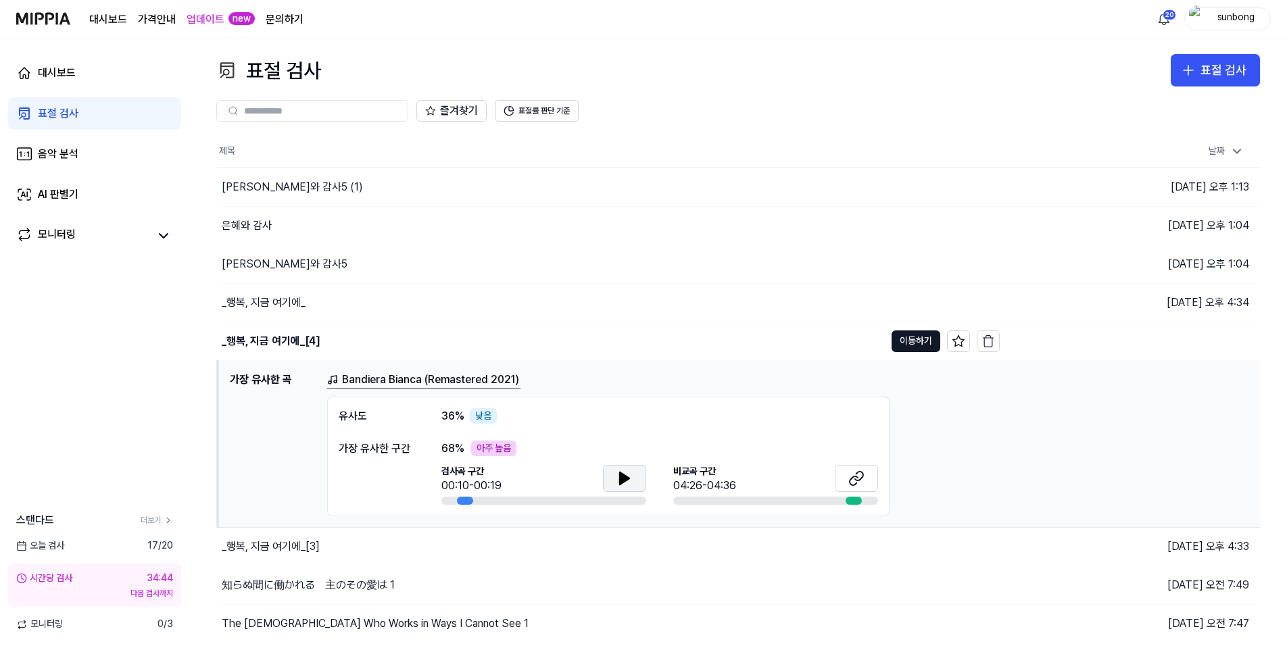
click at [620, 472] on icon at bounding box center [624, 478] width 9 height 12
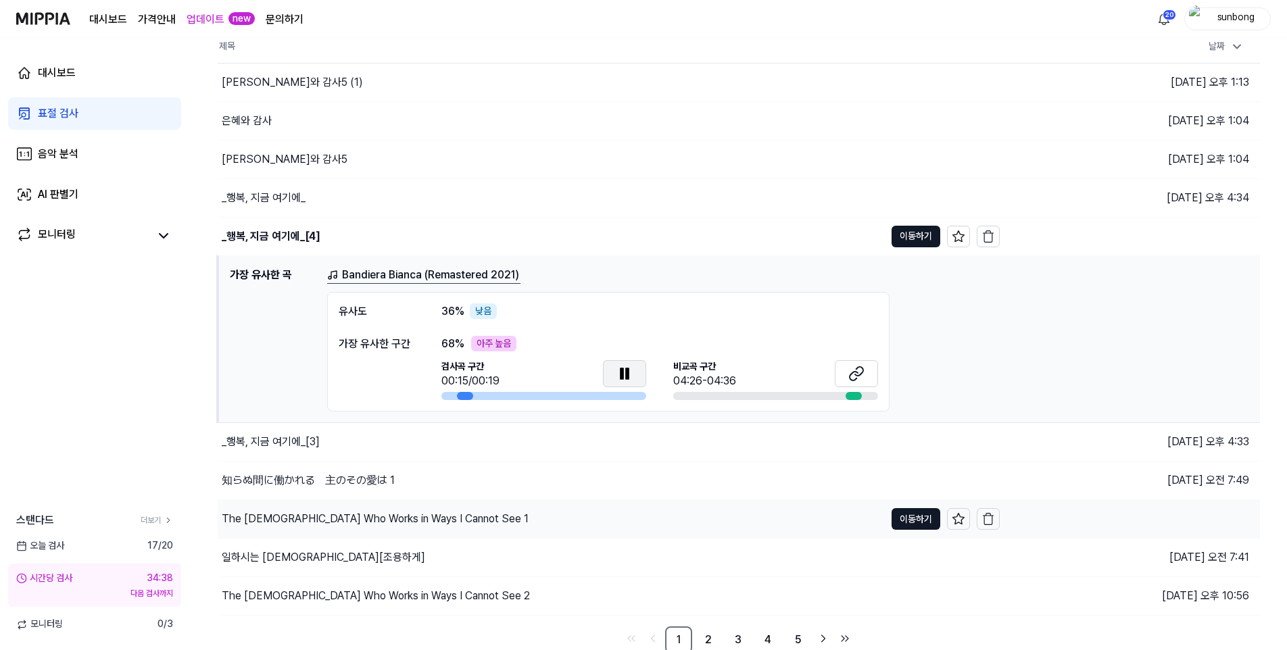
scroll to position [108, 0]
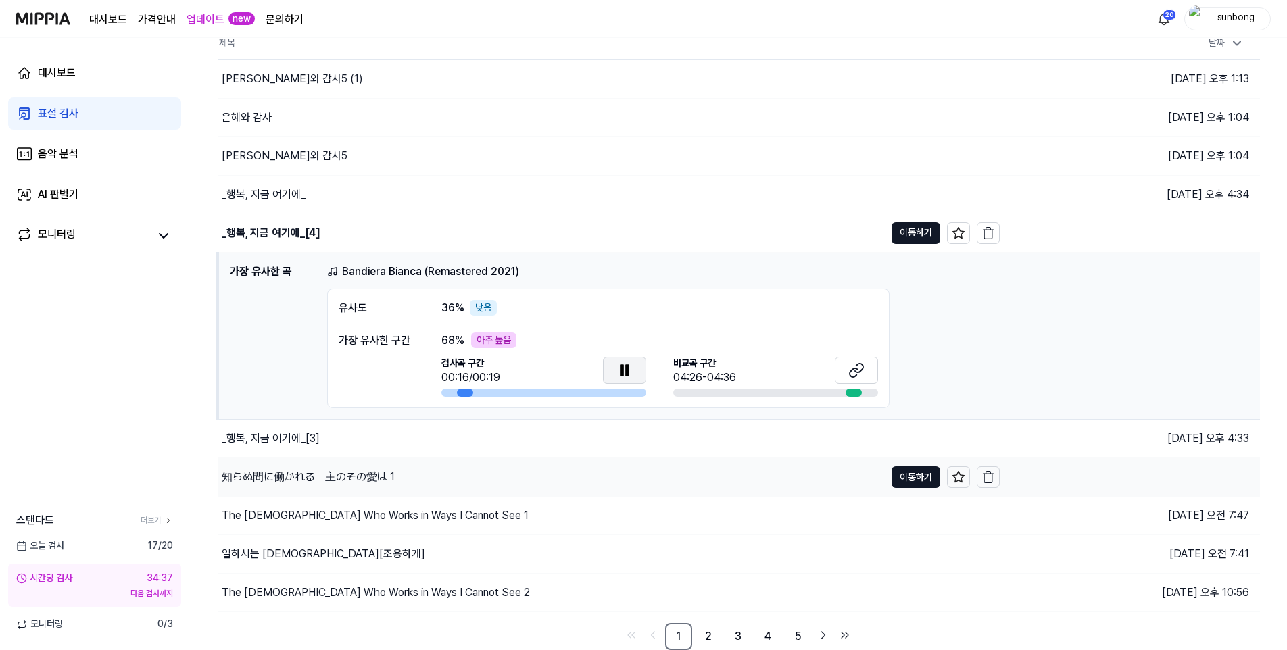
click at [357, 477] on div "知らぬ間に働かれる　主のその愛は 1" at bounding box center [308, 477] width 173 height 16
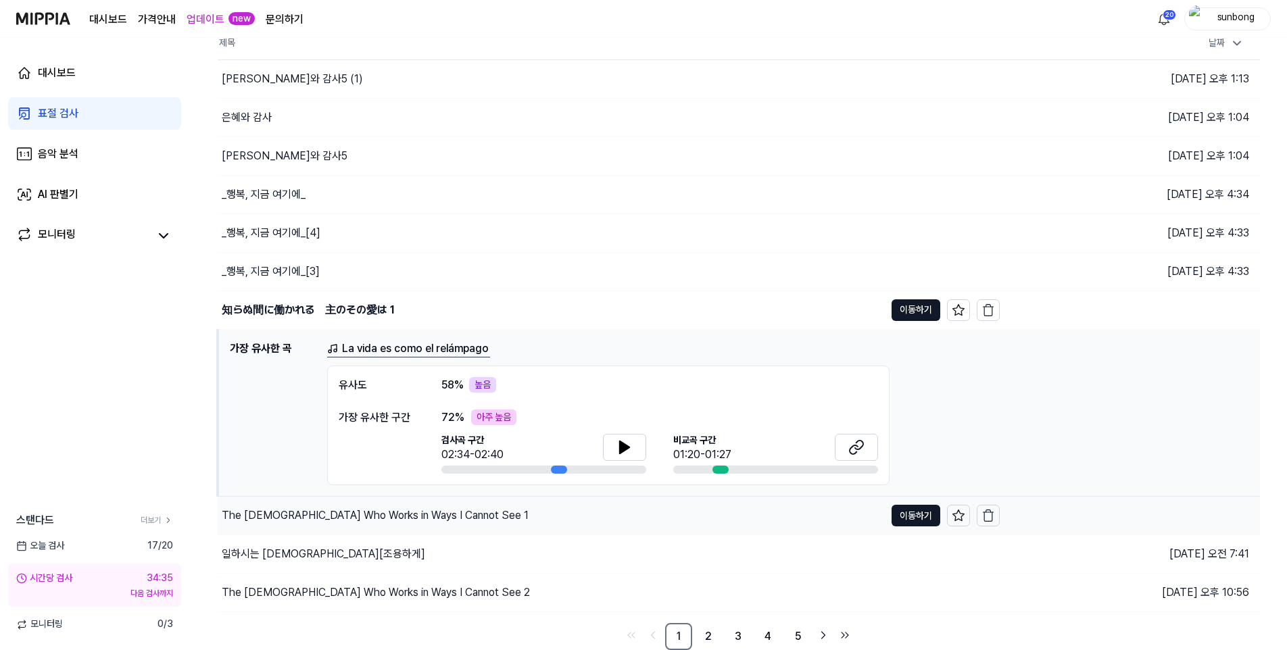
click at [370, 513] on div "The [DEMOGRAPHIC_DATA] Who Works in Ways I Cannot See 1" at bounding box center [375, 515] width 307 height 16
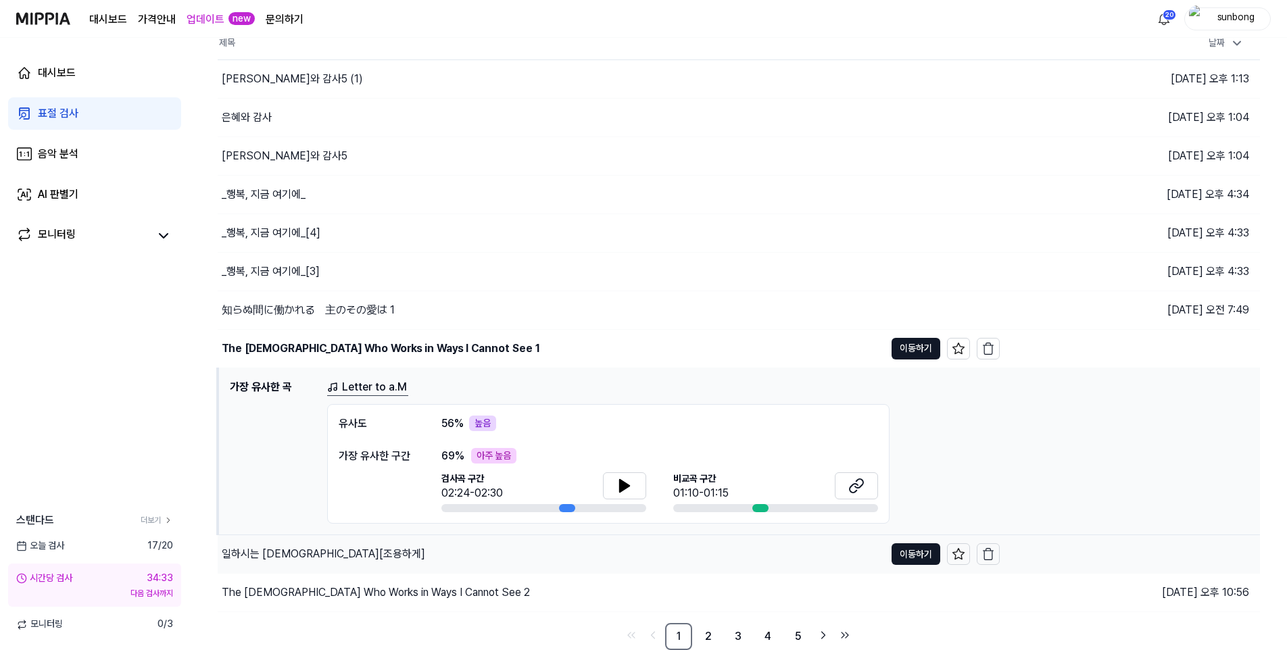
click at [281, 554] on div "일하시는 [DEMOGRAPHIC_DATA][조용하게]" at bounding box center [323, 554] width 203 height 16
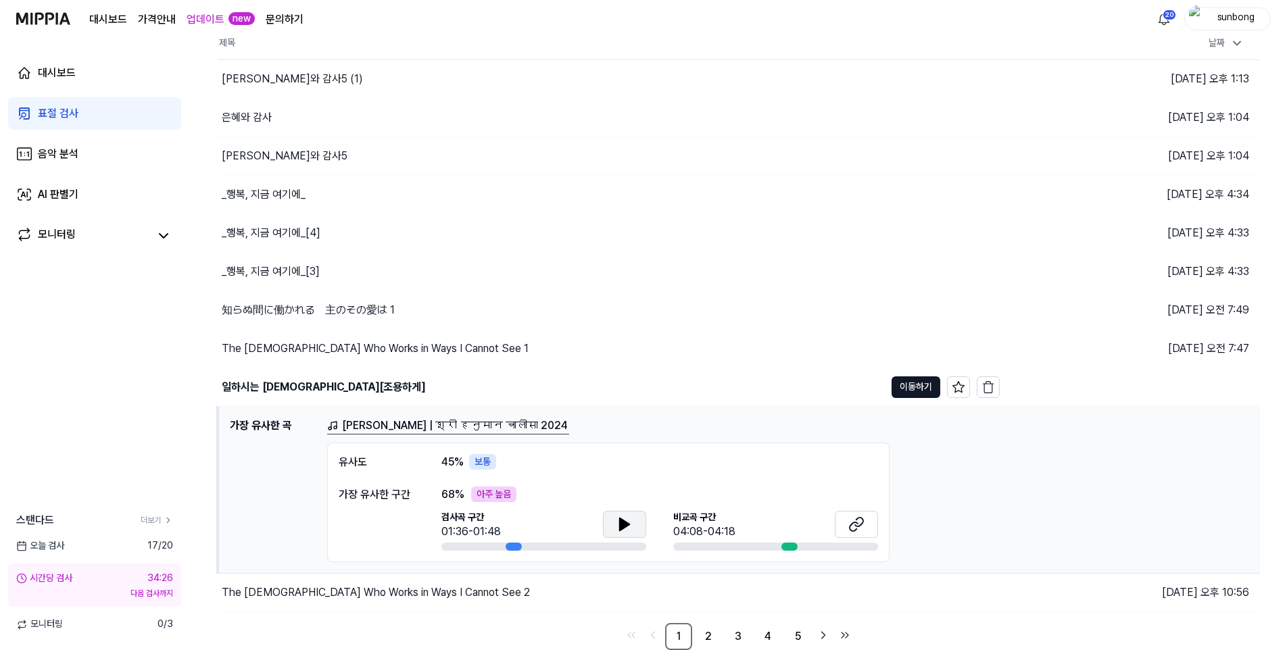
click at [622, 527] on icon at bounding box center [624, 524] width 9 height 12
click at [397, 592] on div "The [DEMOGRAPHIC_DATA] Who Works in Ways I Cannot See 2" at bounding box center [376, 592] width 308 height 16
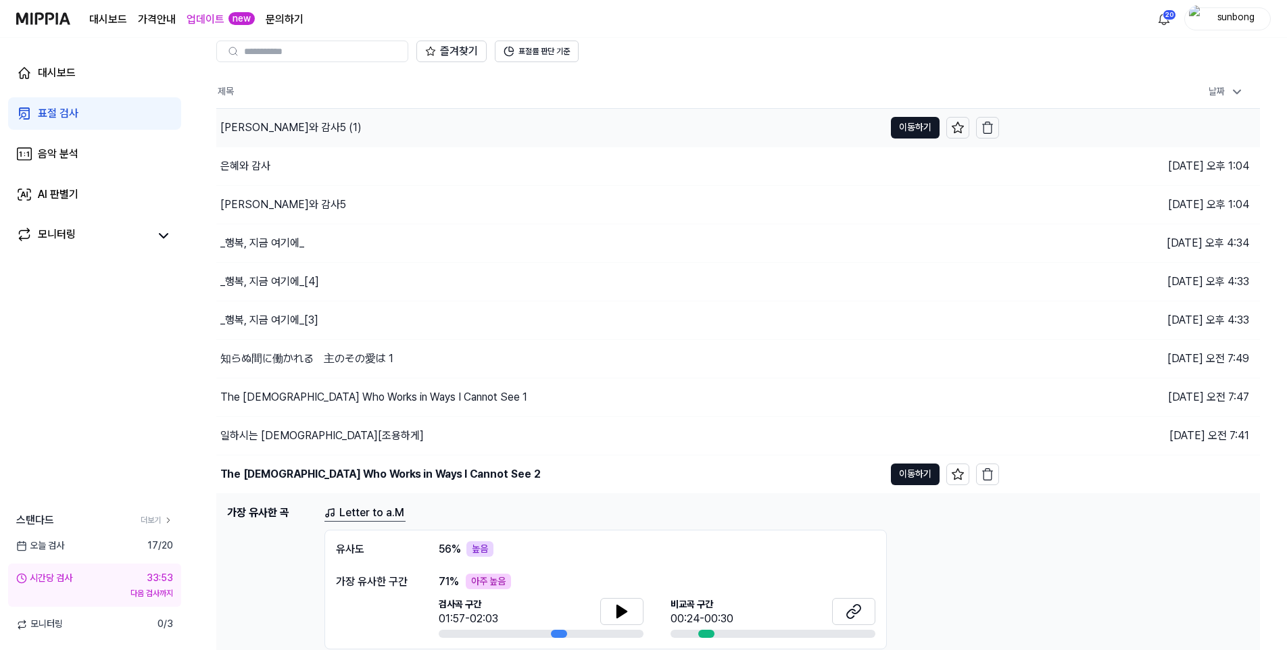
scroll to position [0, 0]
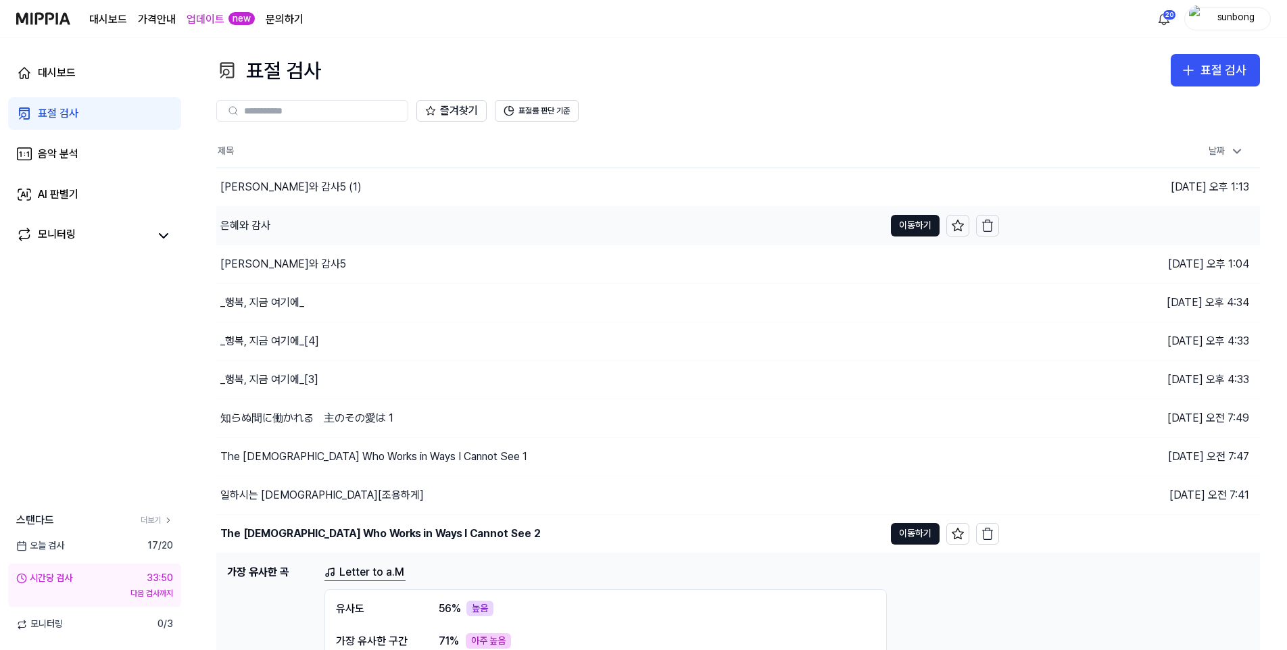
click at [255, 230] on div "은혜와 감사" at bounding box center [245, 226] width 50 height 16
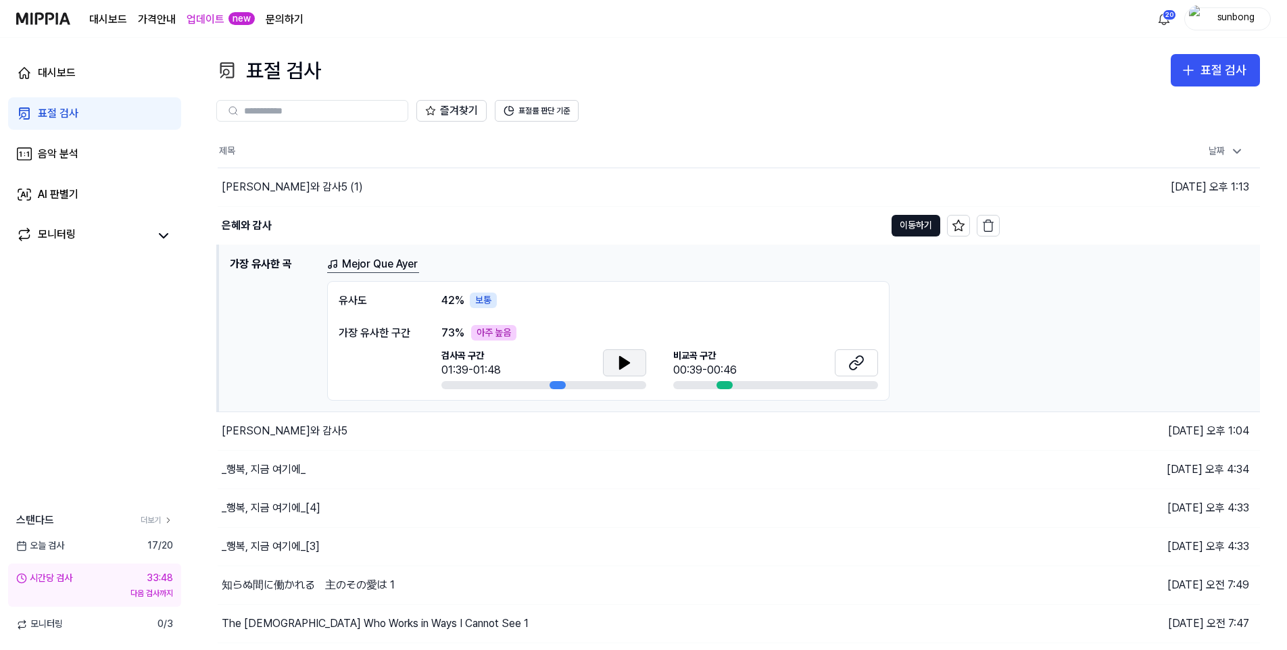
click at [626, 362] on icon at bounding box center [624, 363] width 9 height 12
